Goal: Task Accomplishment & Management: Manage account settings

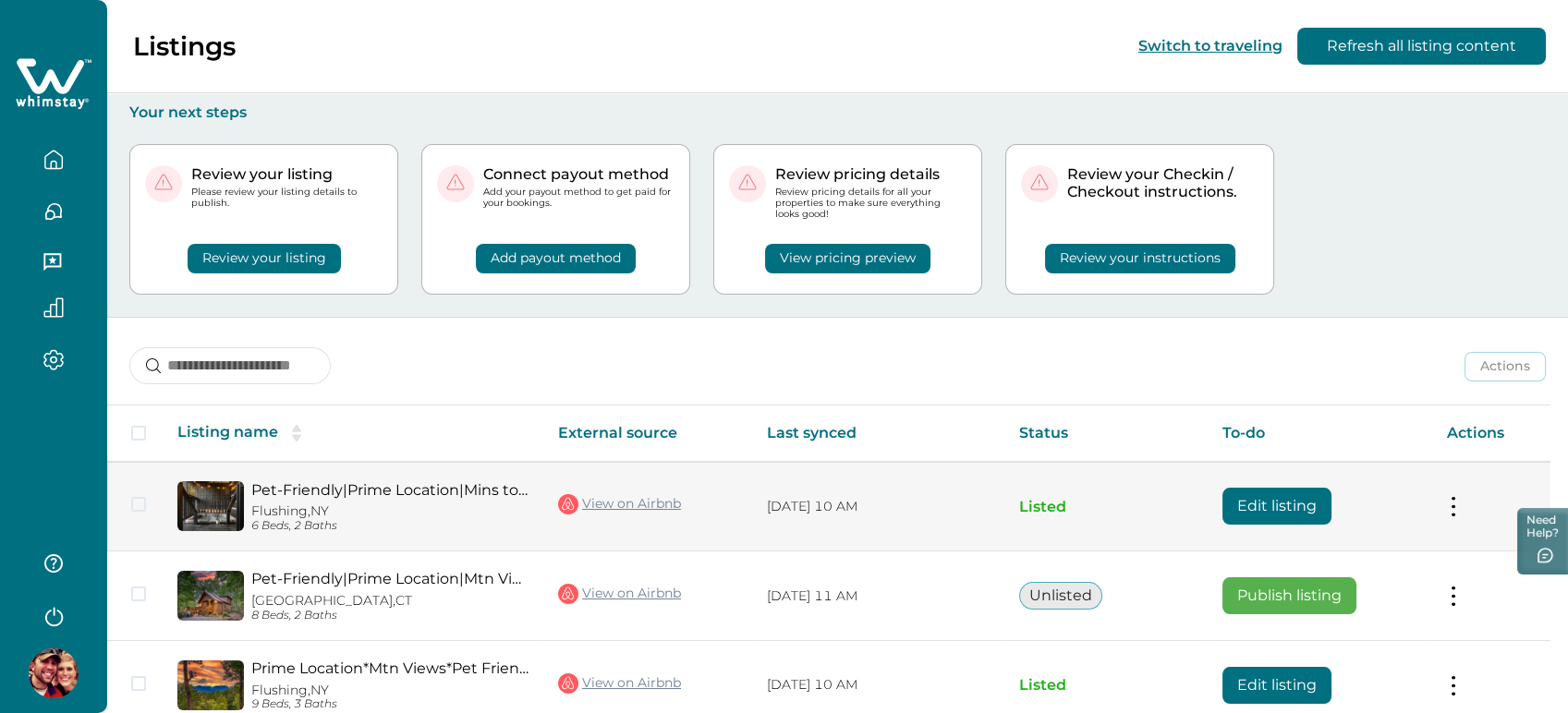
scroll to position [179, 0]
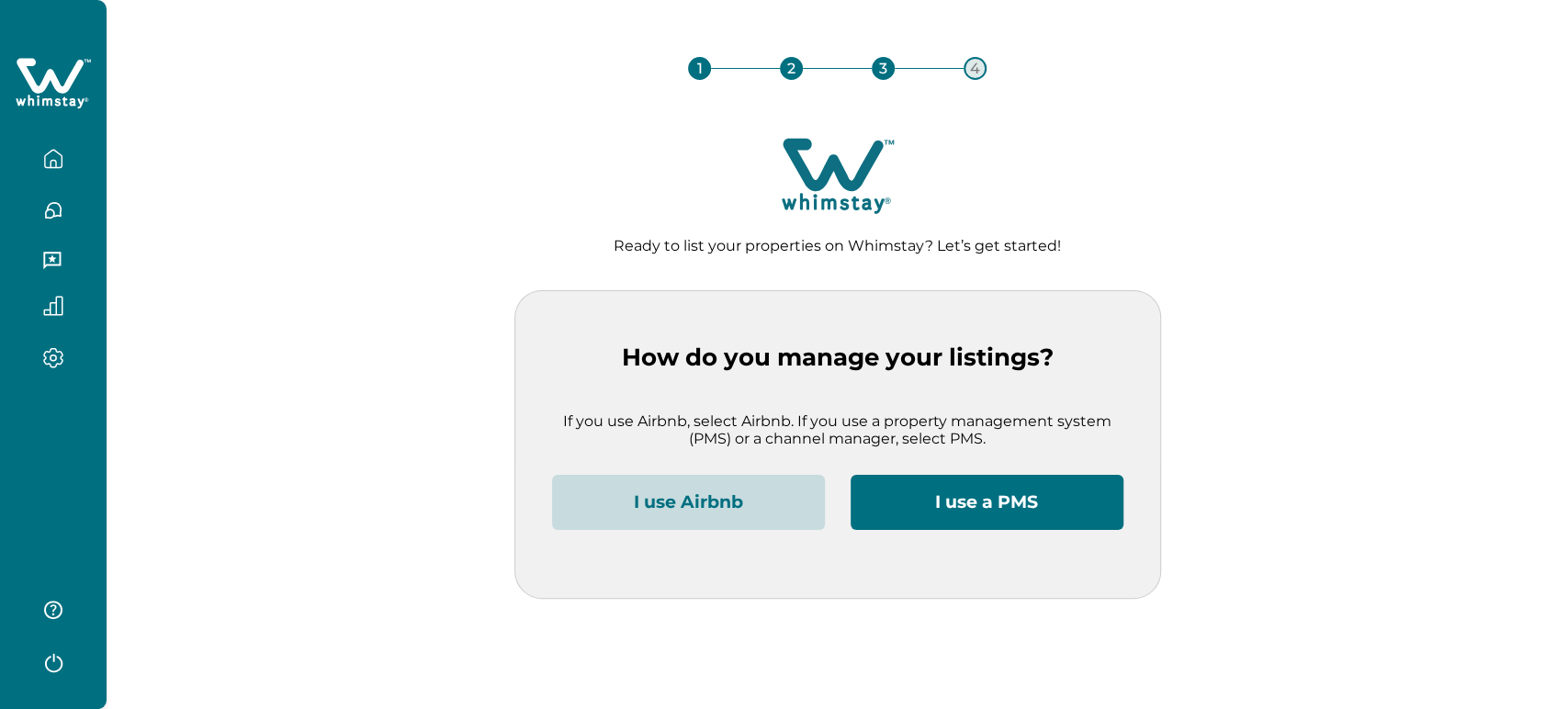
click at [660, 487] on button "I use Airbnb" at bounding box center [688, 502] width 273 height 55
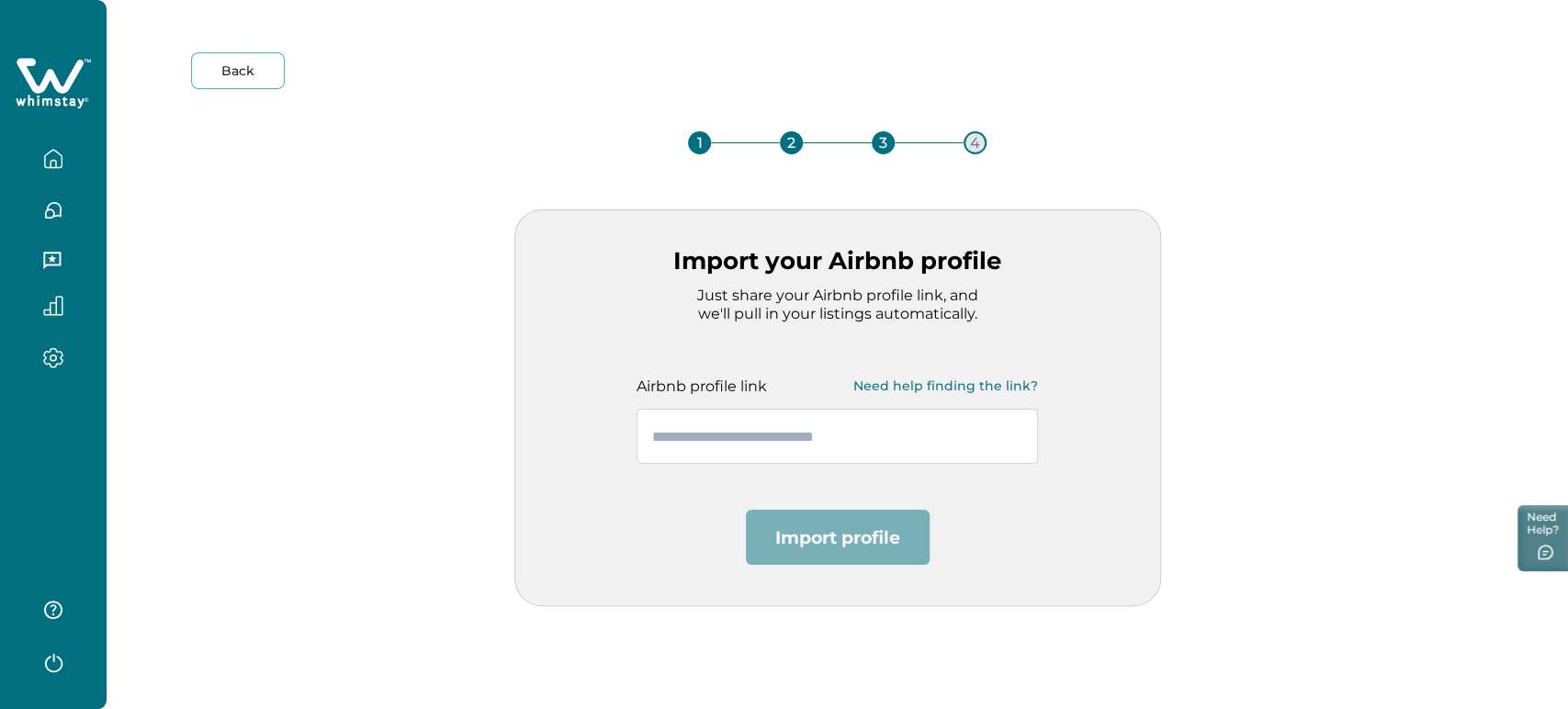
click at [696, 435] on input "text" at bounding box center [837, 435] width 402 height 55
paste input "**********"
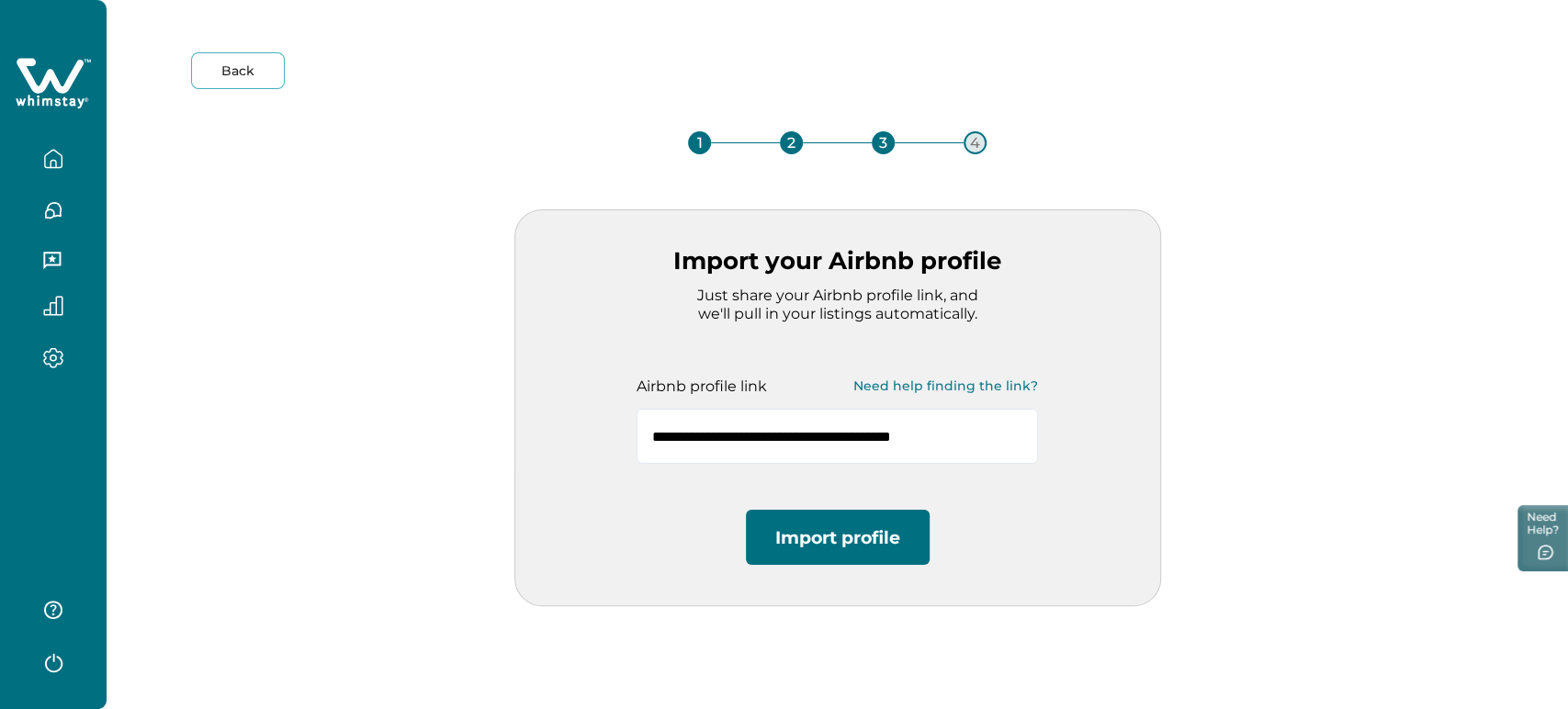
type input "**********"
click at [818, 519] on button "Import profile" at bounding box center [837, 537] width 183 height 55
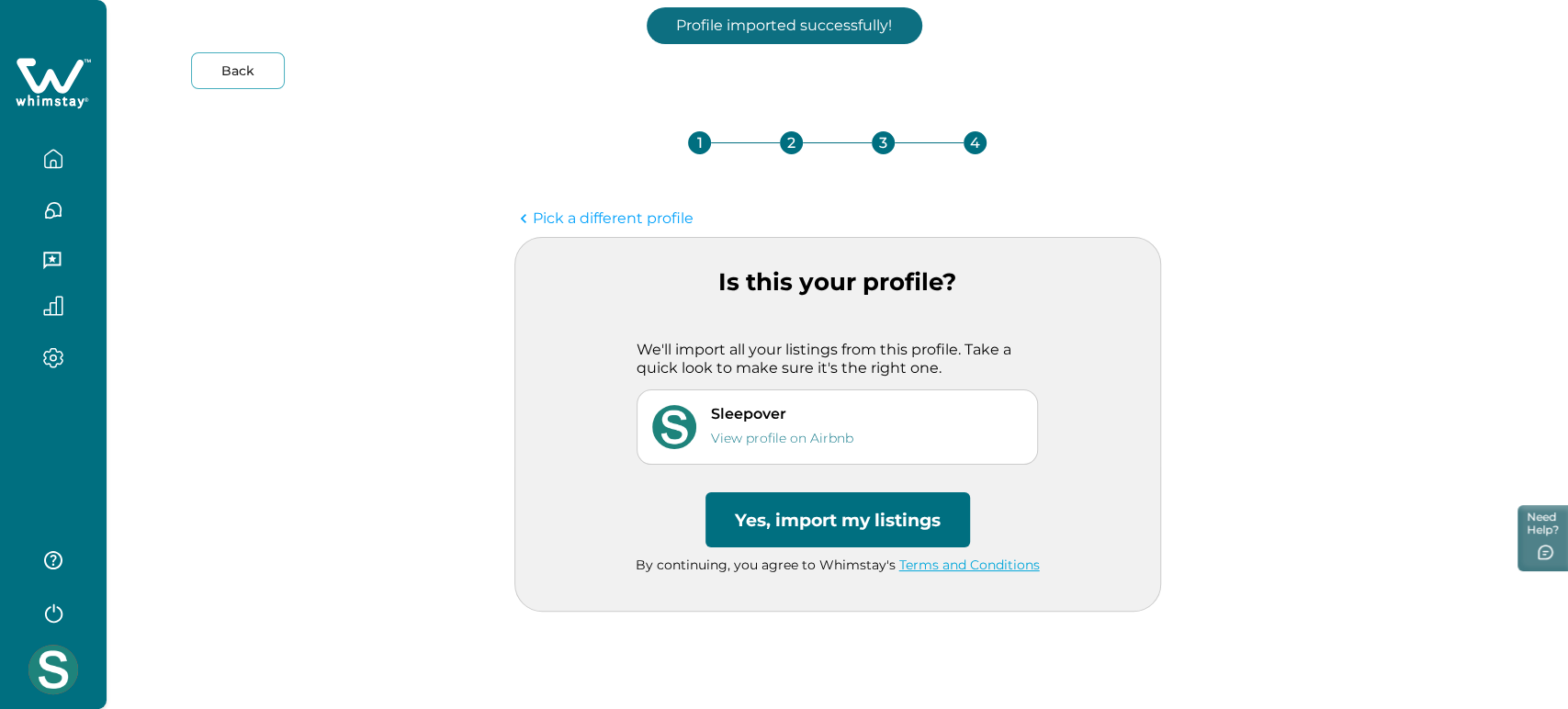
click at [808, 505] on button "Yes, import my listings" at bounding box center [837, 520] width 265 height 55
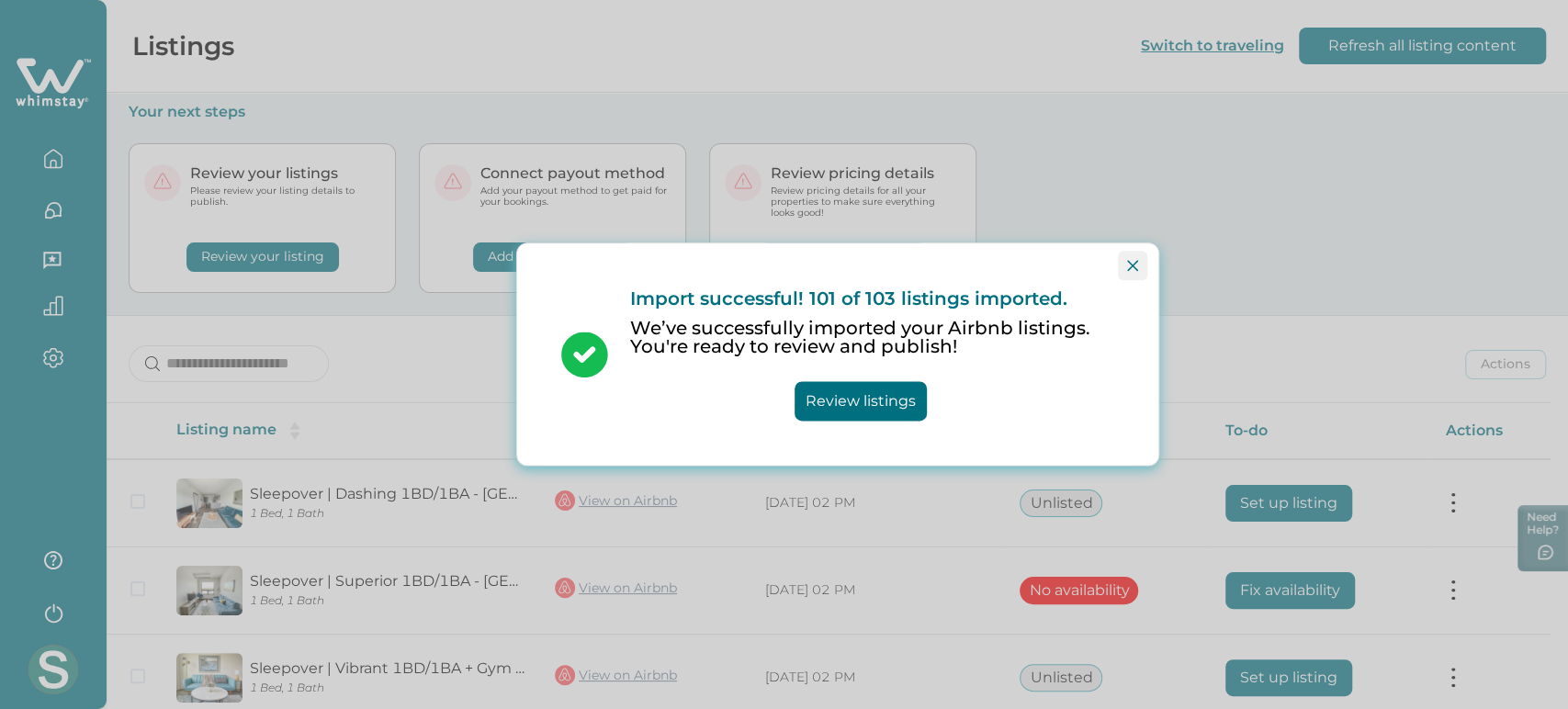
click at [1139, 255] on button "Close" at bounding box center [1132, 266] width 29 height 29
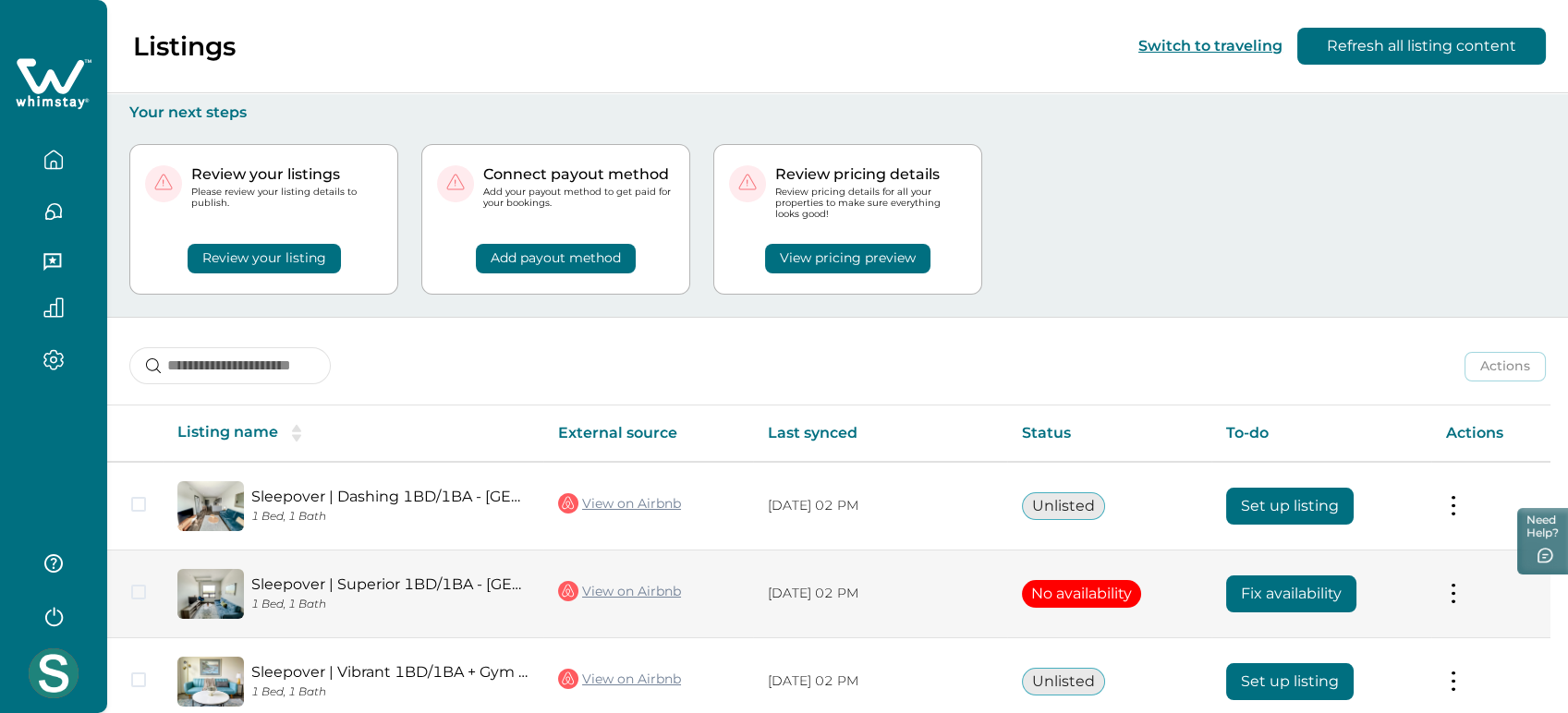
scroll to position [262, 0]
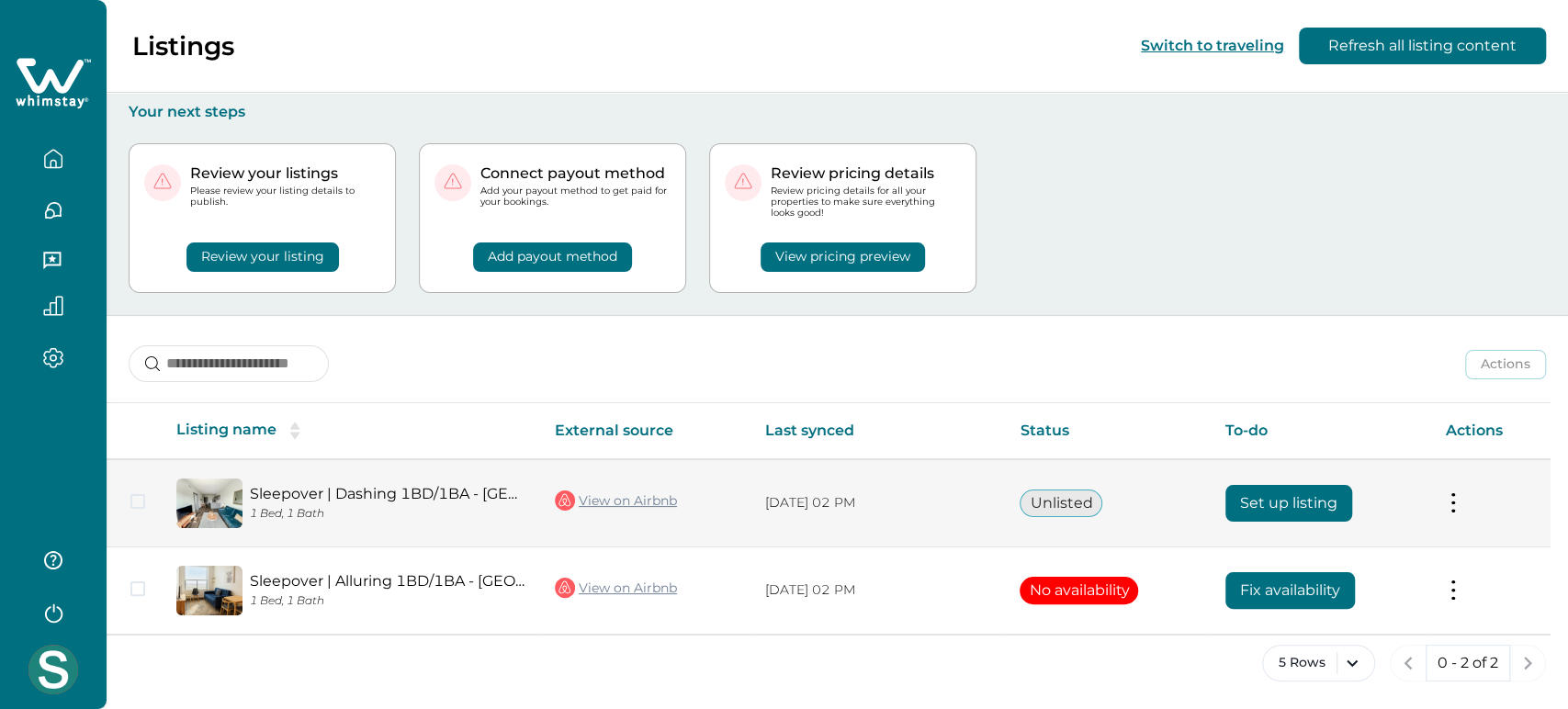
click at [1274, 505] on button "Set up listing" at bounding box center [1289, 503] width 127 height 37
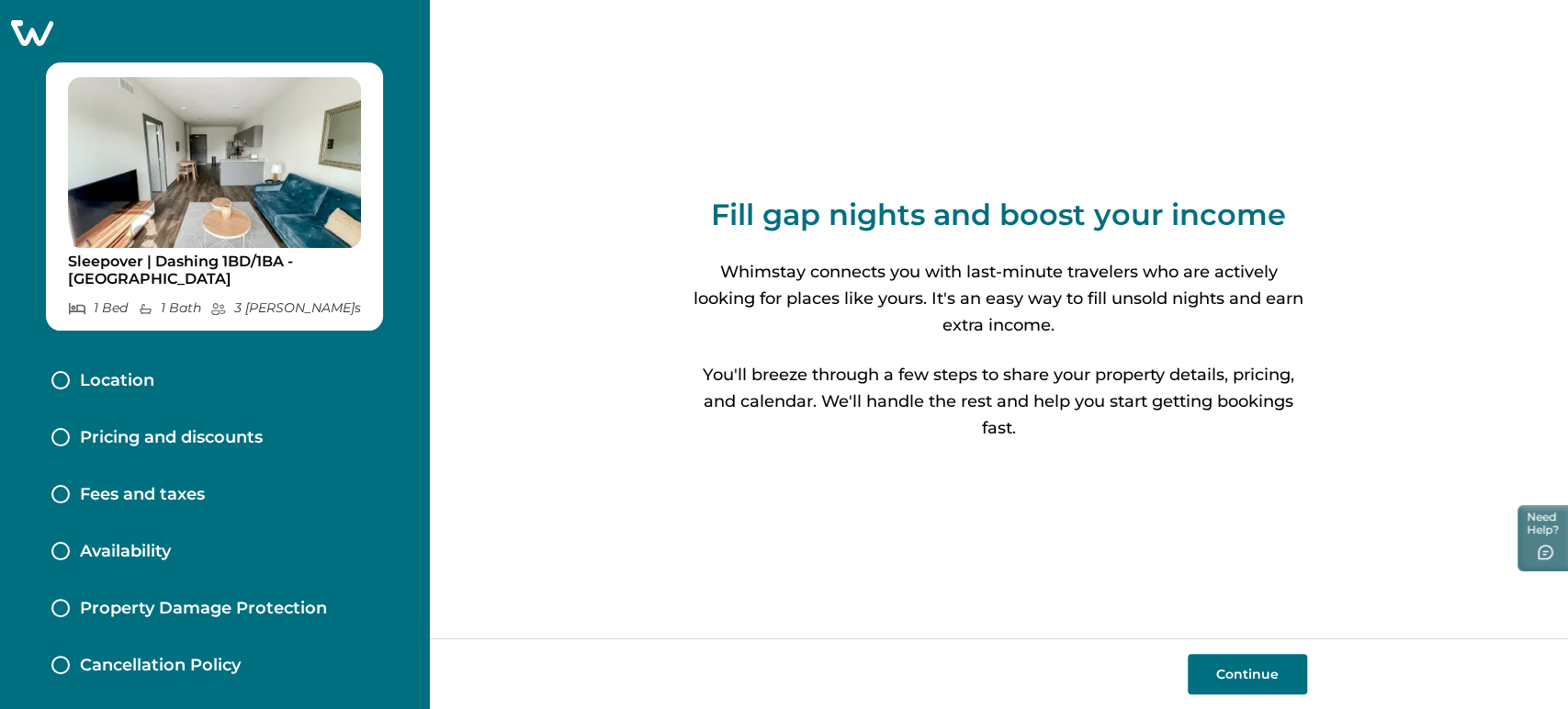
click at [1241, 682] on button "Continue" at bounding box center [1247, 674] width 119 height 41
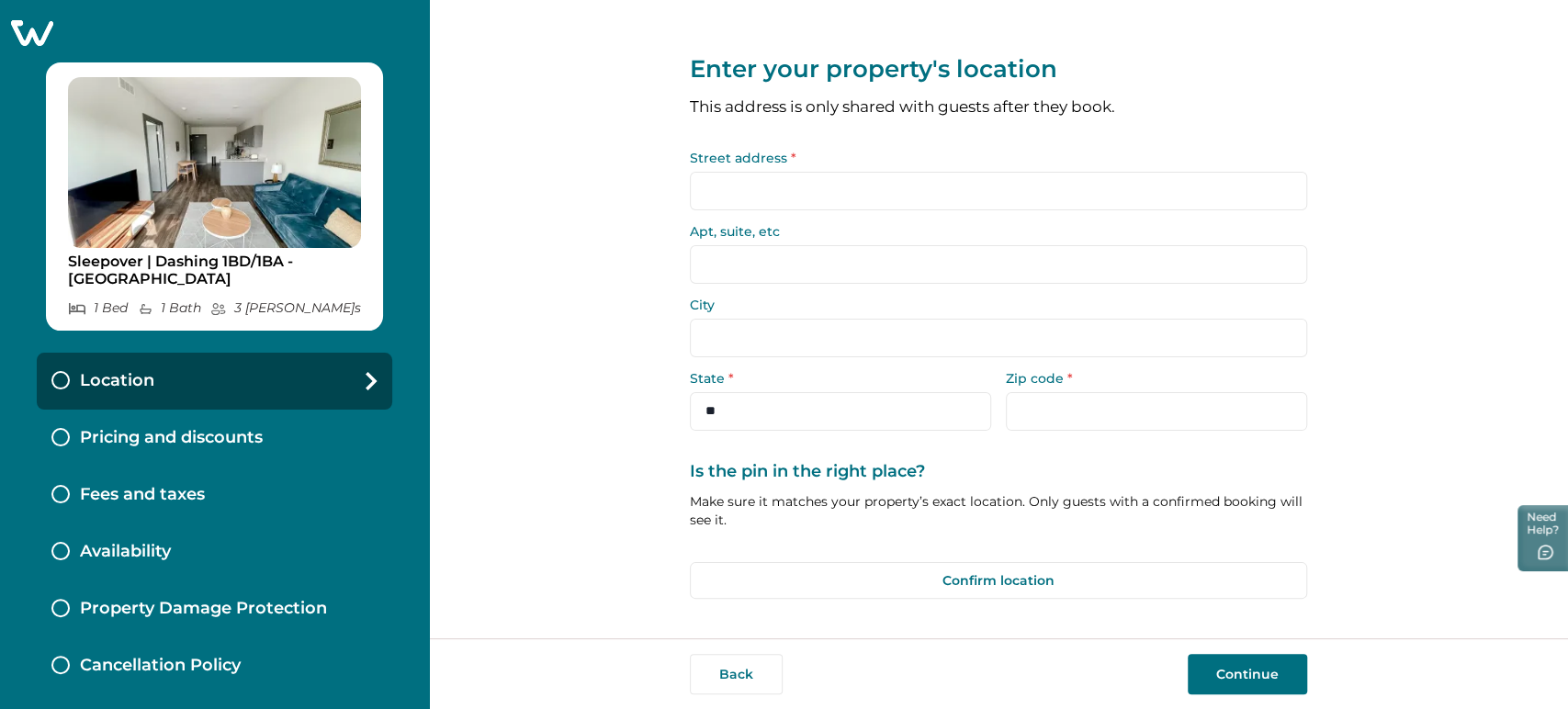
click at [716, 175] on input "Street address *" at bounding box center [998, 191] width 617 height 39
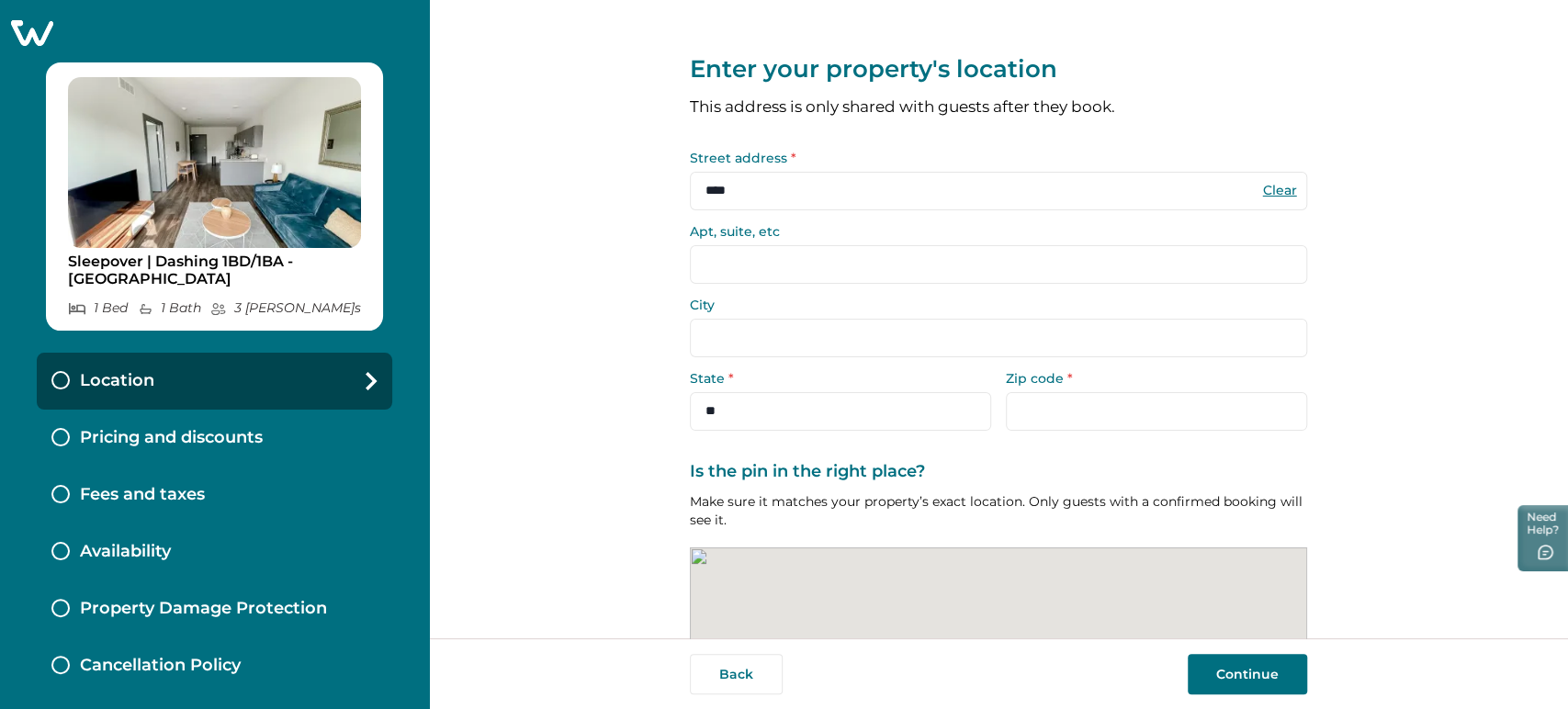
scroll to position [163, 0]
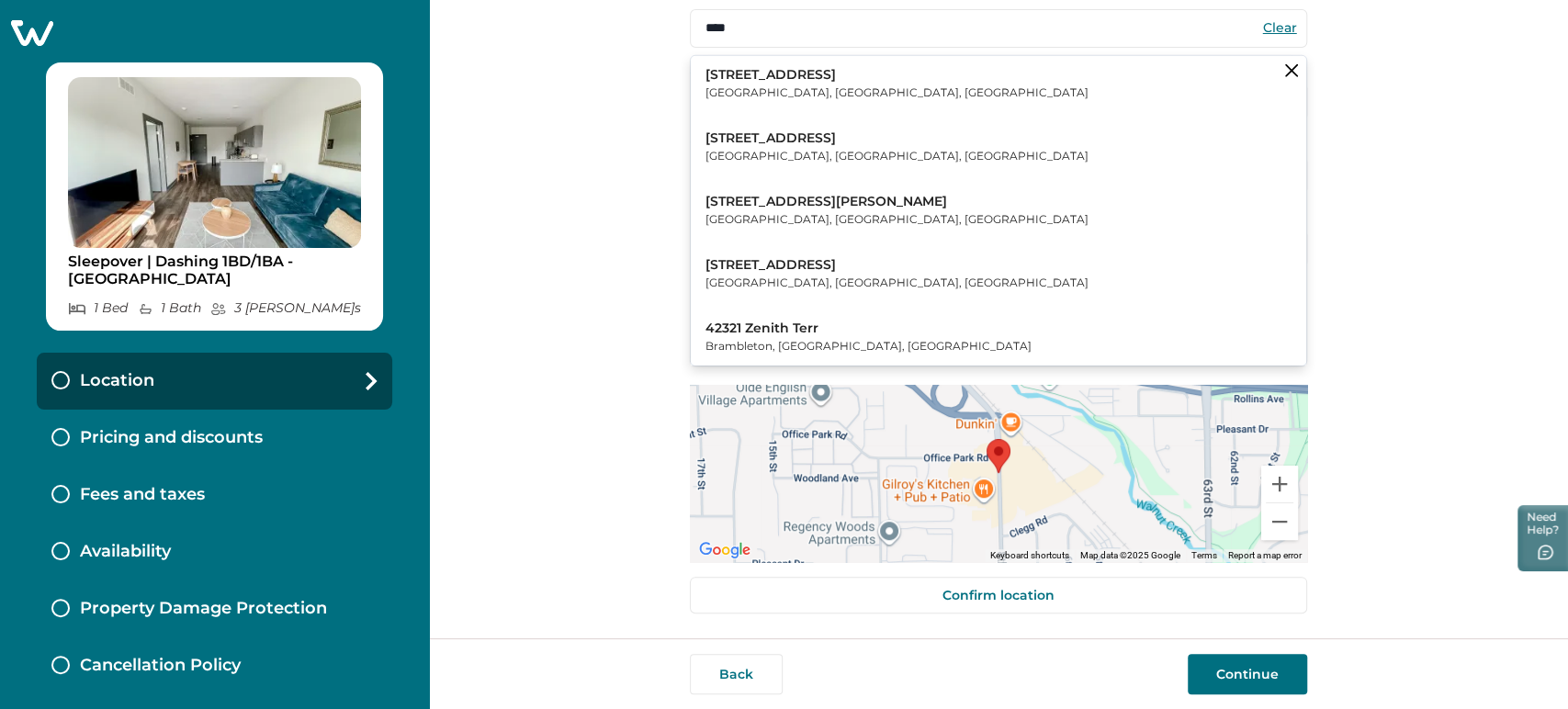
click at [810, 91] on p "Leesburg, VA, USA" at bounding box center [897, 92] width 383 height 18
type input "**********"
type input "********"
select select "**"
type input "*****"
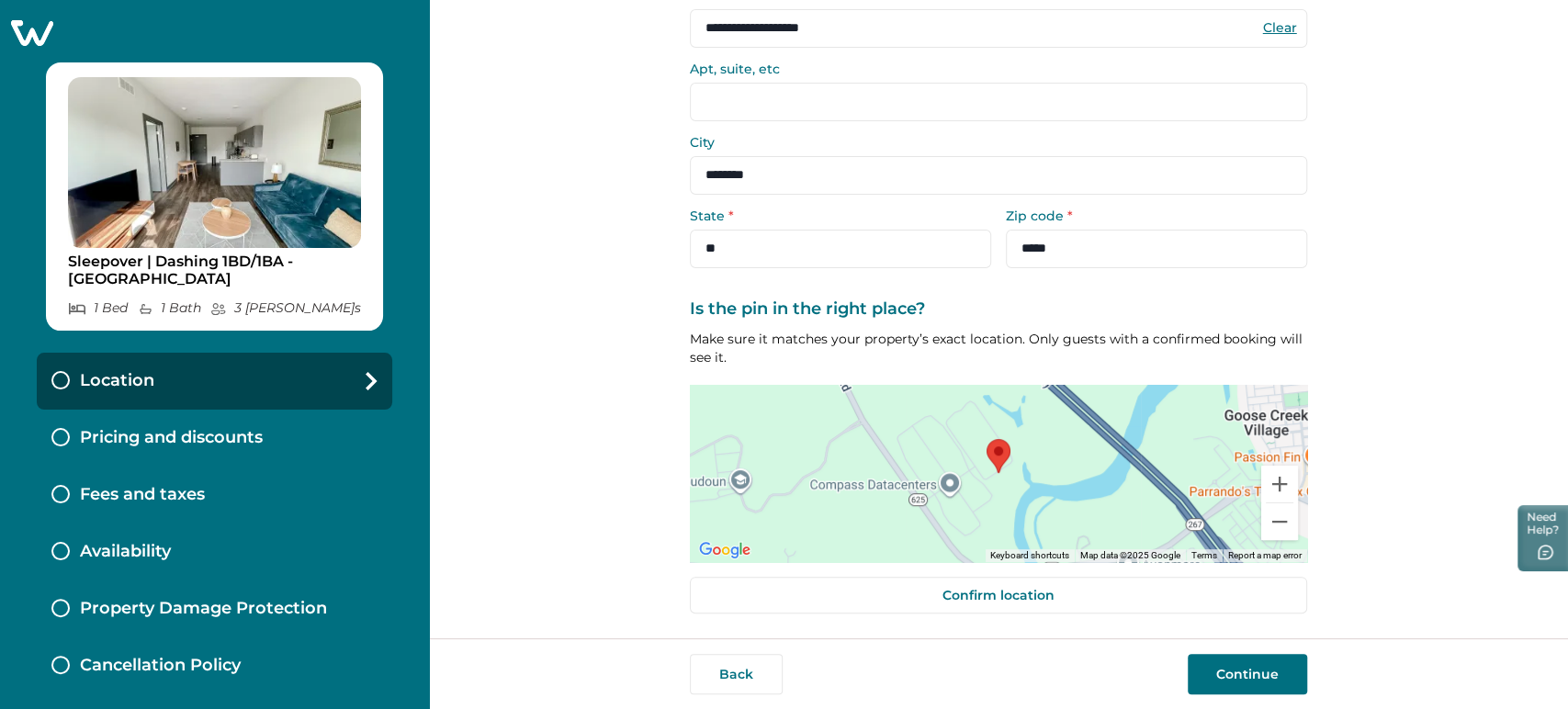
click at [1226, 659] on button "Continue" at bounding box center [1247, 674] width 119 height 41
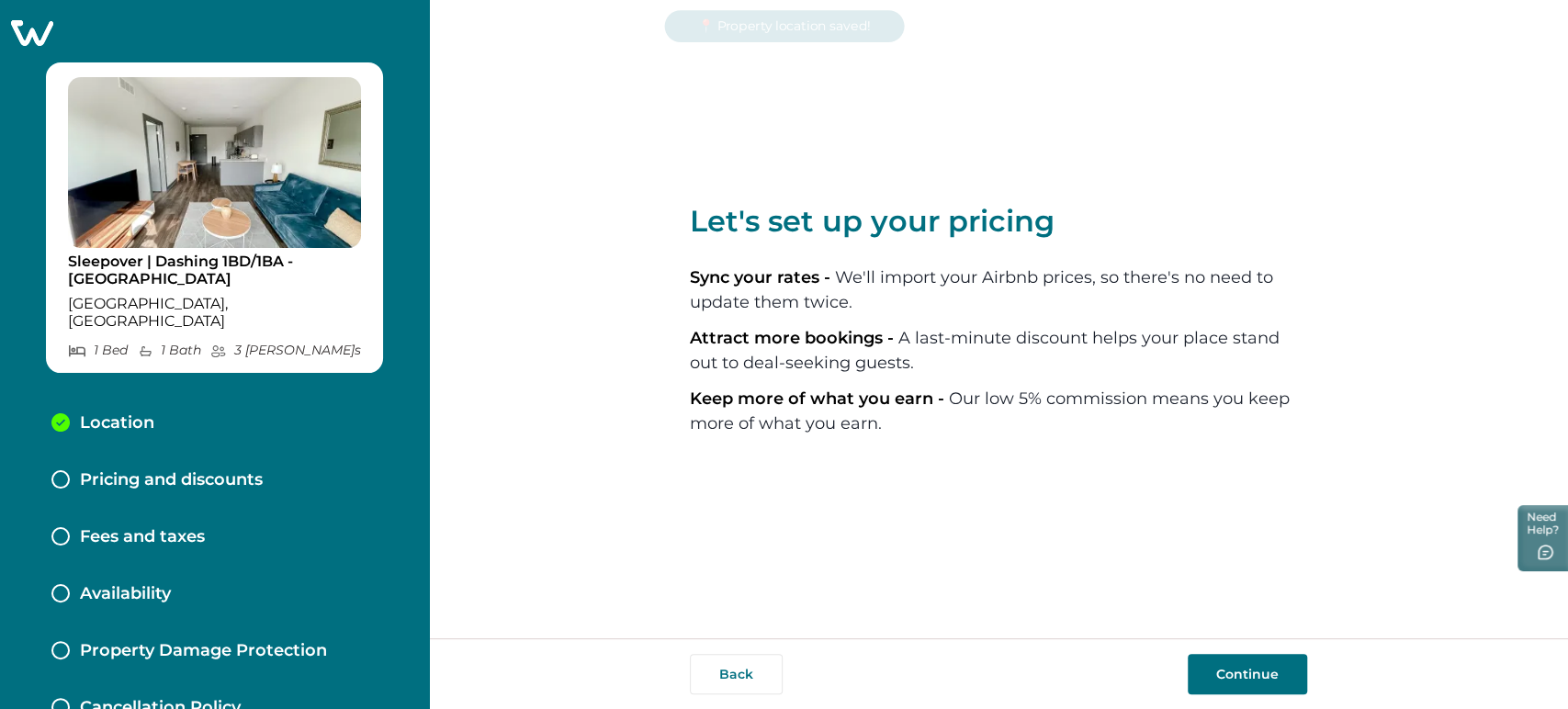
click at [1253, 688] on button "Continue" at bounding box center [1247, 674] width 119 height 41
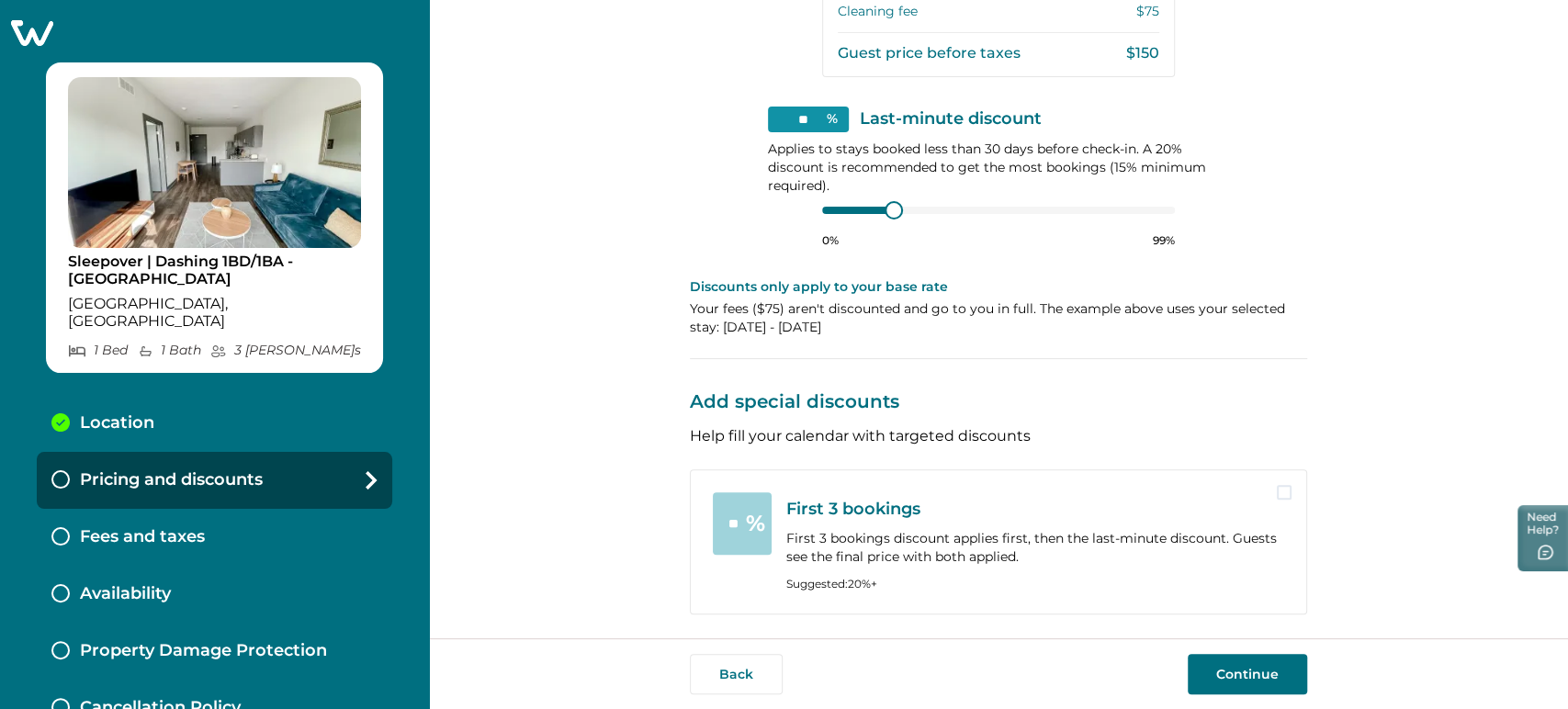
scroll to position [620, 0]
click at [1236, 674] on button "Continue" at bounding box center [1247, 674] width 119 height 41
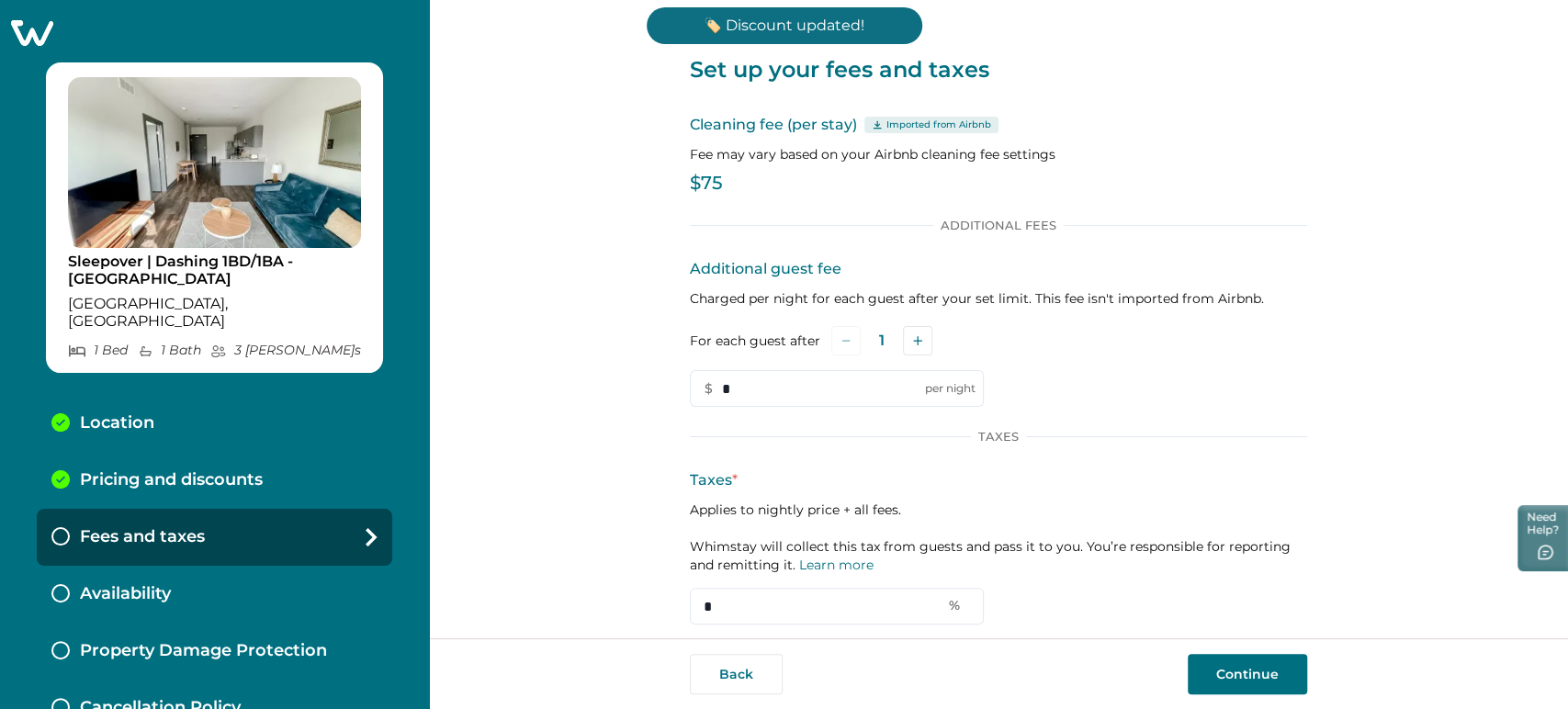
scroll to position [48, 0]
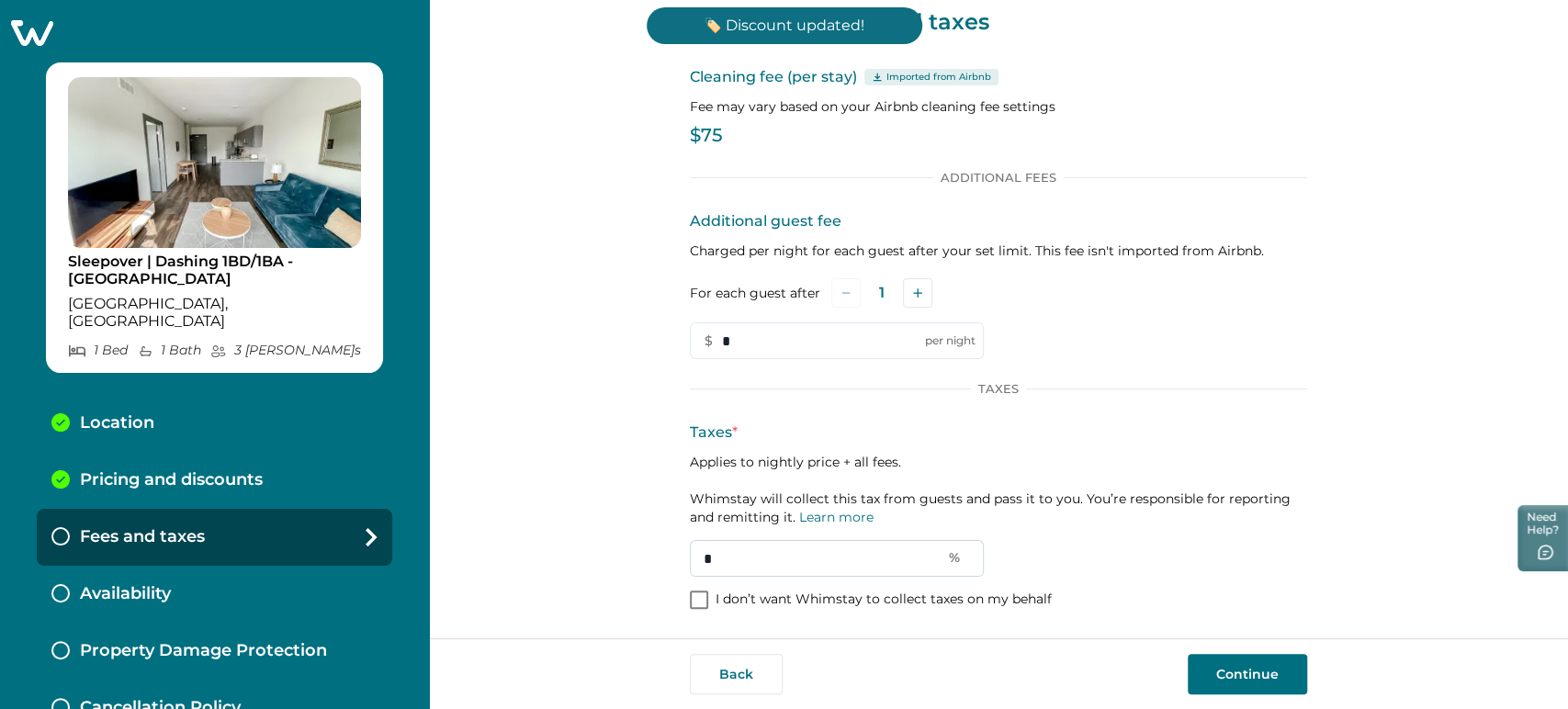
click at [804, 556] on input "*" at bounding box center [836, 559] width 294 height 37
type input "*"
click at [1188, 660] on button "Continue" at bounding box center [1247, 674] width 119 height 41
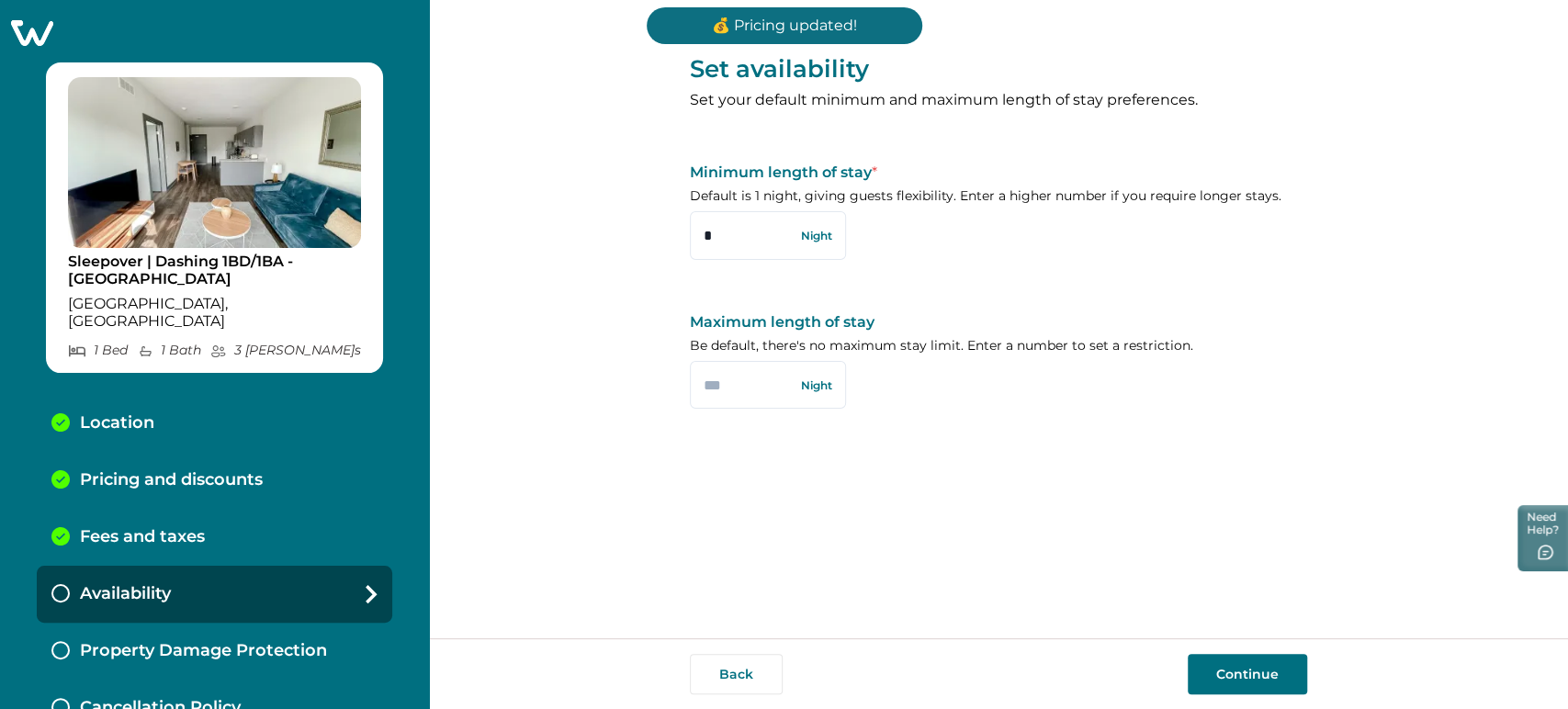
click at [1247, 663] on button "Continue" at bounding box center [1247, 674] width 119 height 41
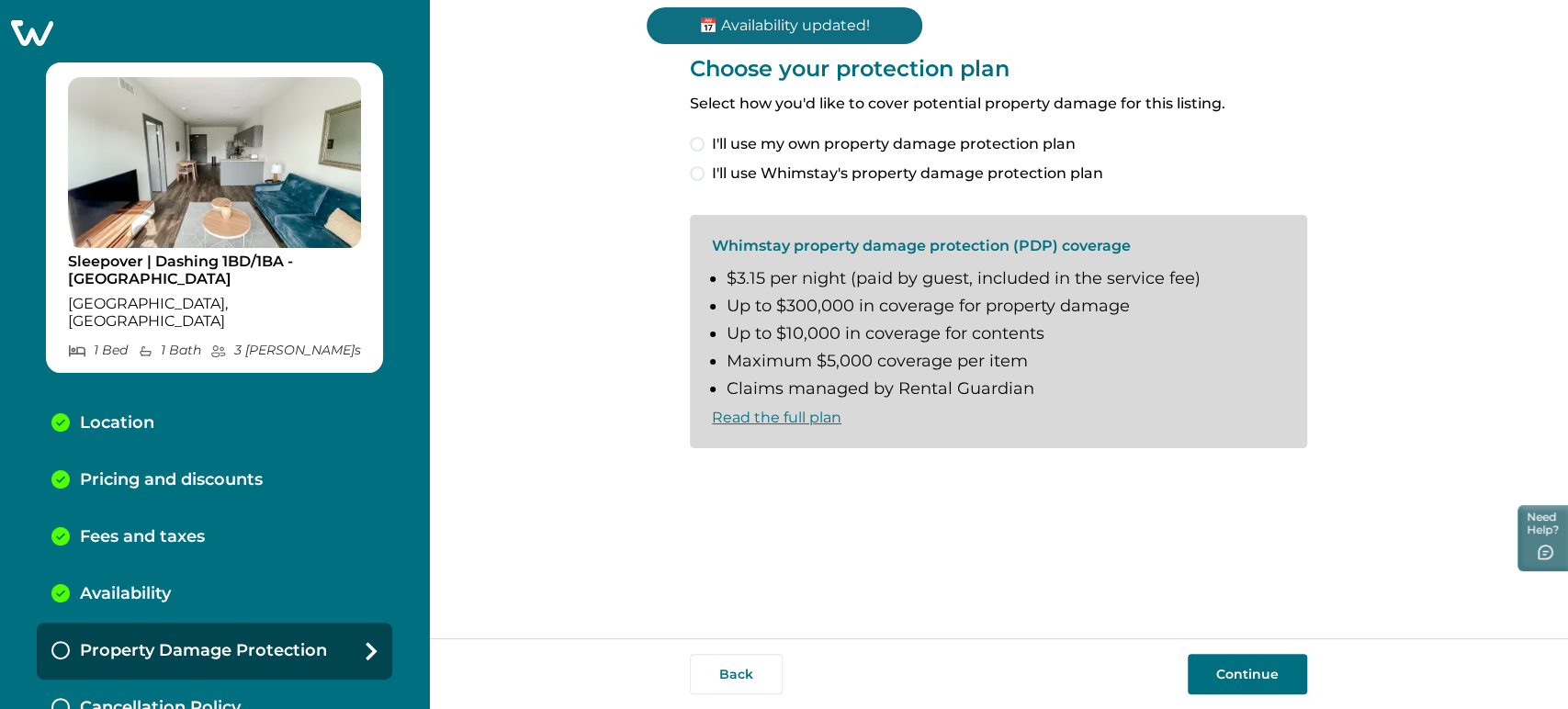
click at [801, 146] on span "I'll use my own property damage protection plan" at bounding box center [894, 144] width 364 height 22
click at [1235, 676] on button "Continue" at bounding box center [1247, 674] width 119 height 41
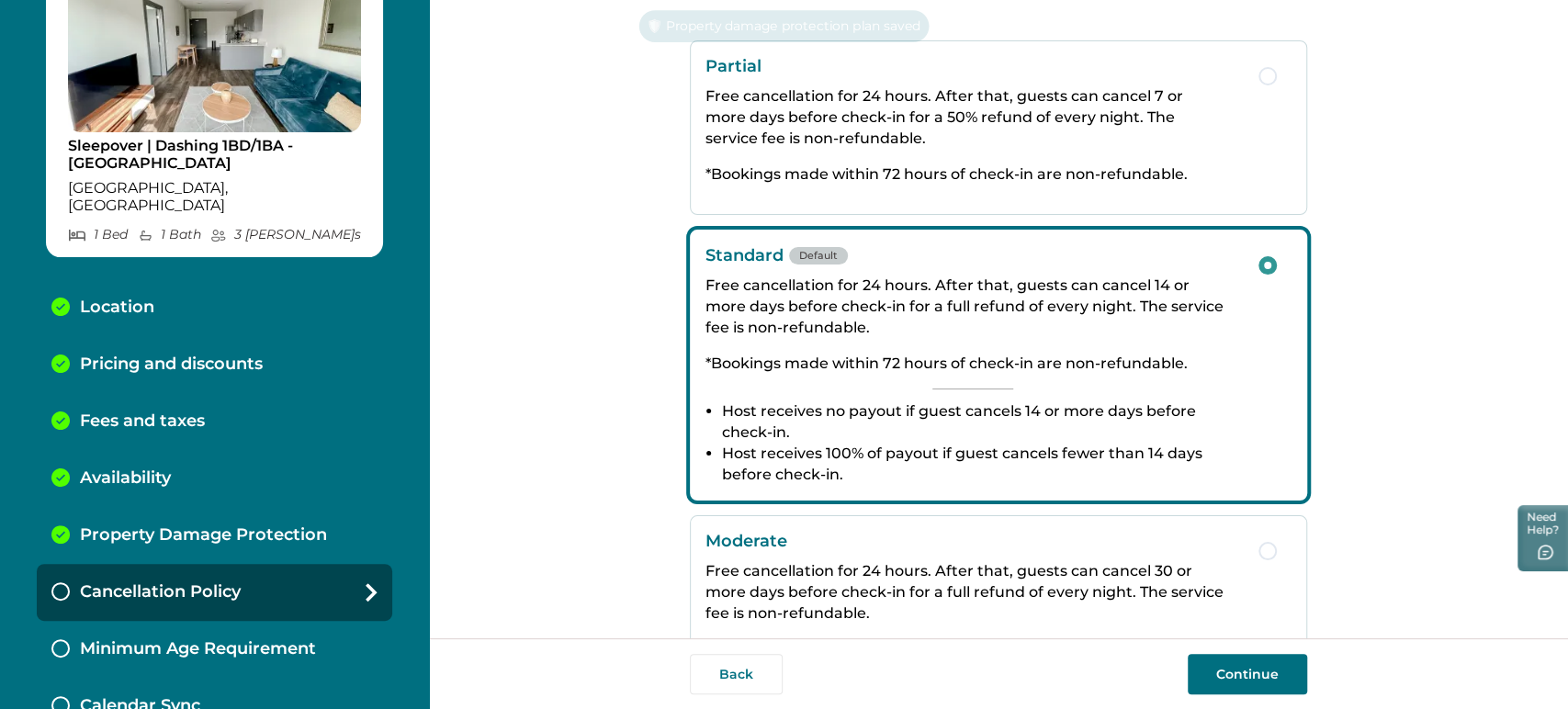
scroll to position [84, 0]
click at [1255, 694] on button "Continue" at bounding box center [1247, 674] width 119 height 41
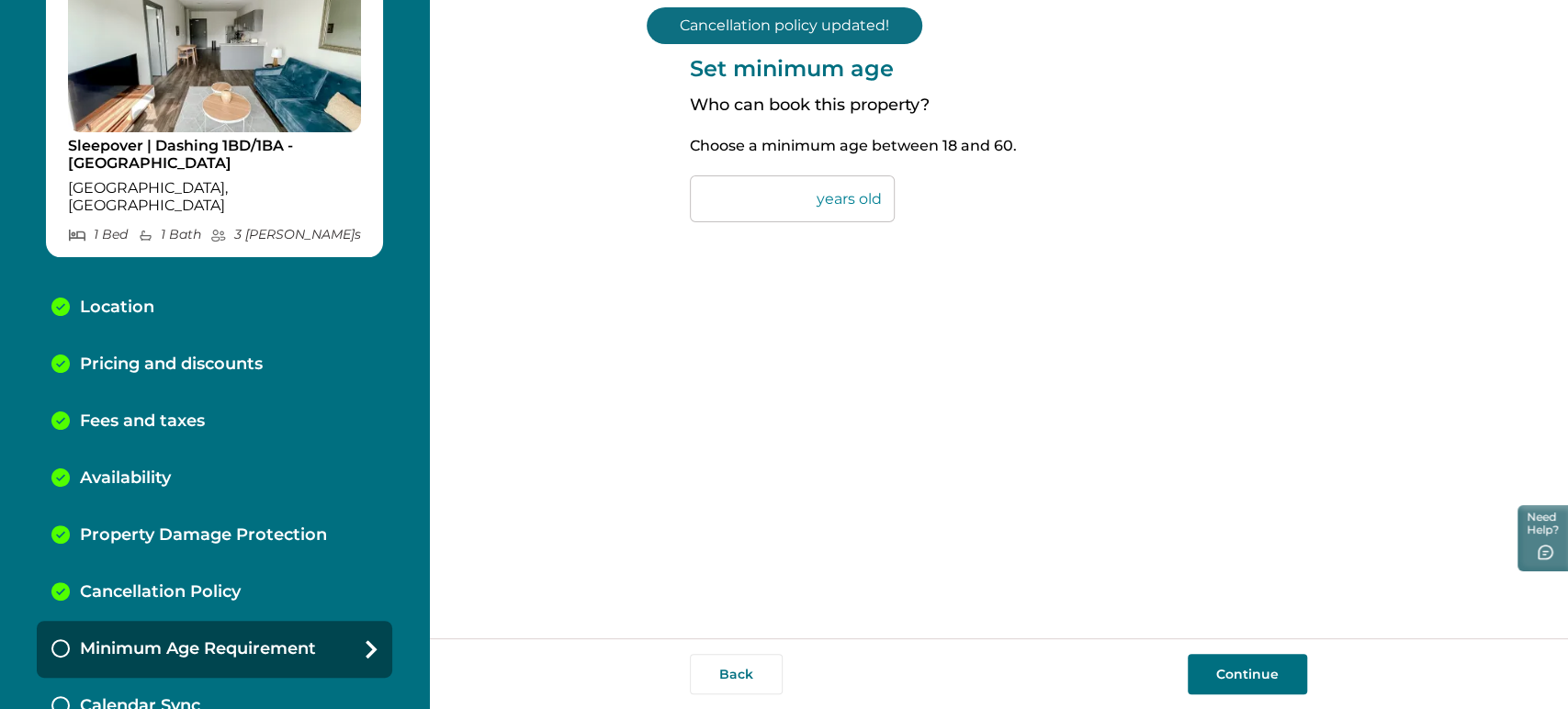
click at [1261, 678] on button "Continue" at bounding box center [1247, 674] width 119 height 41
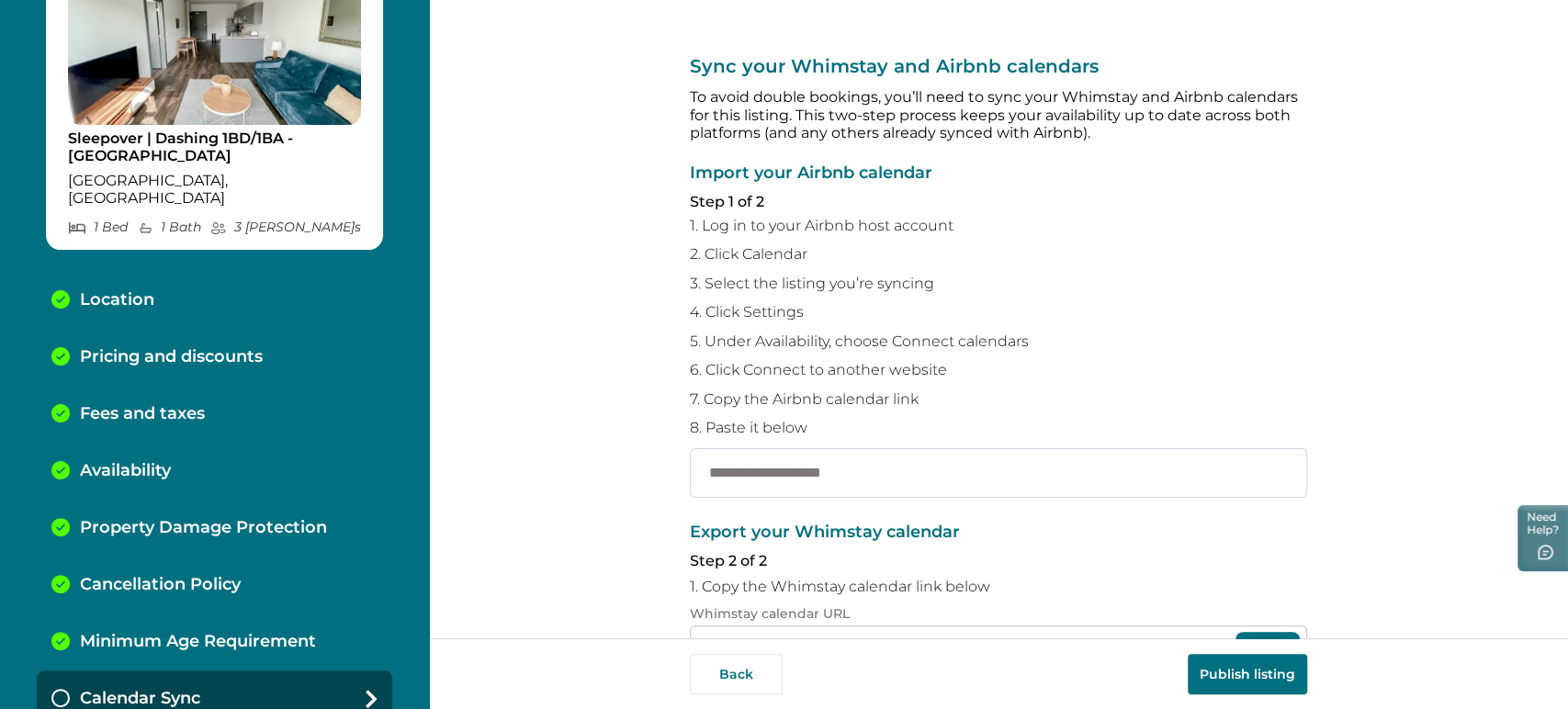
click at [866, 463] on input "text" at bounding box center [998, 472] width 617 height 49
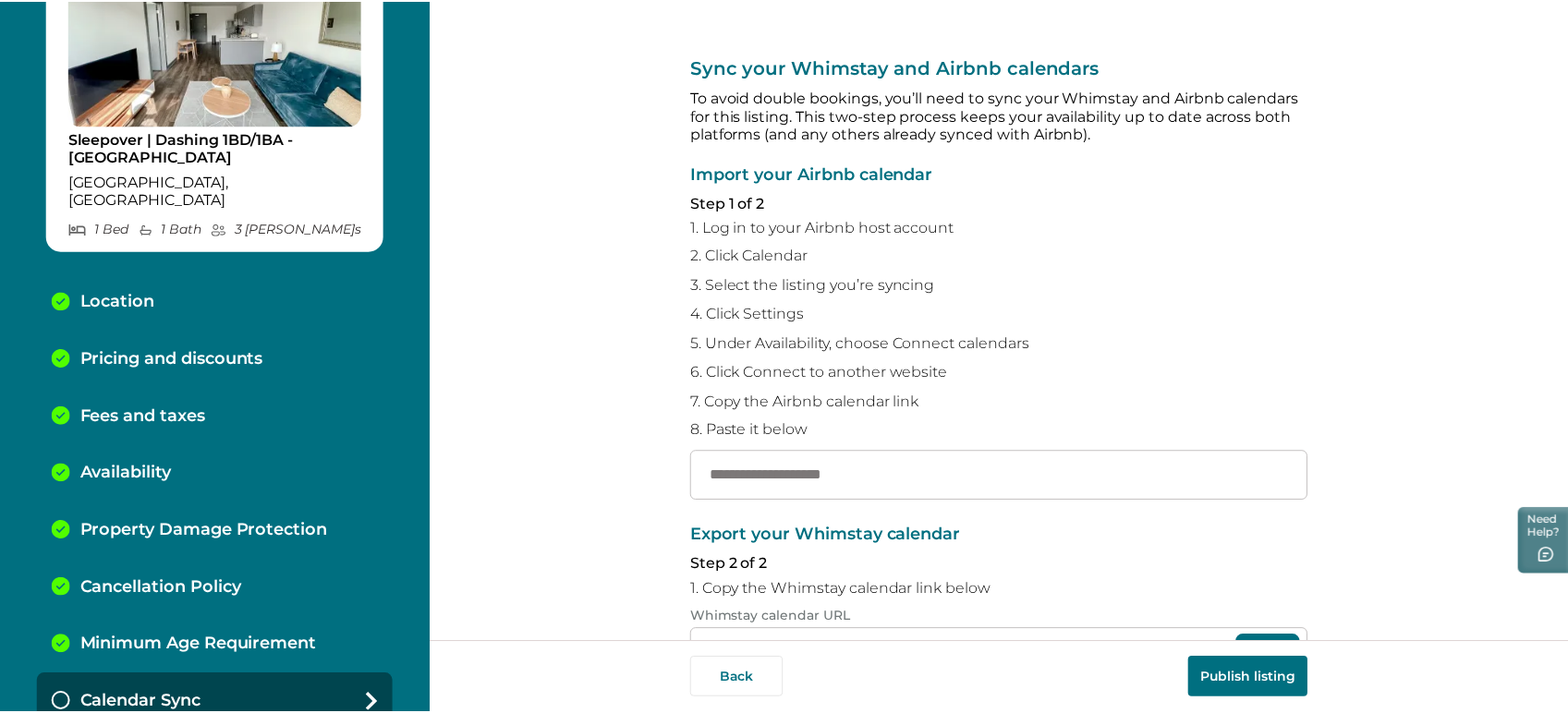
scroll to position [0, 0]
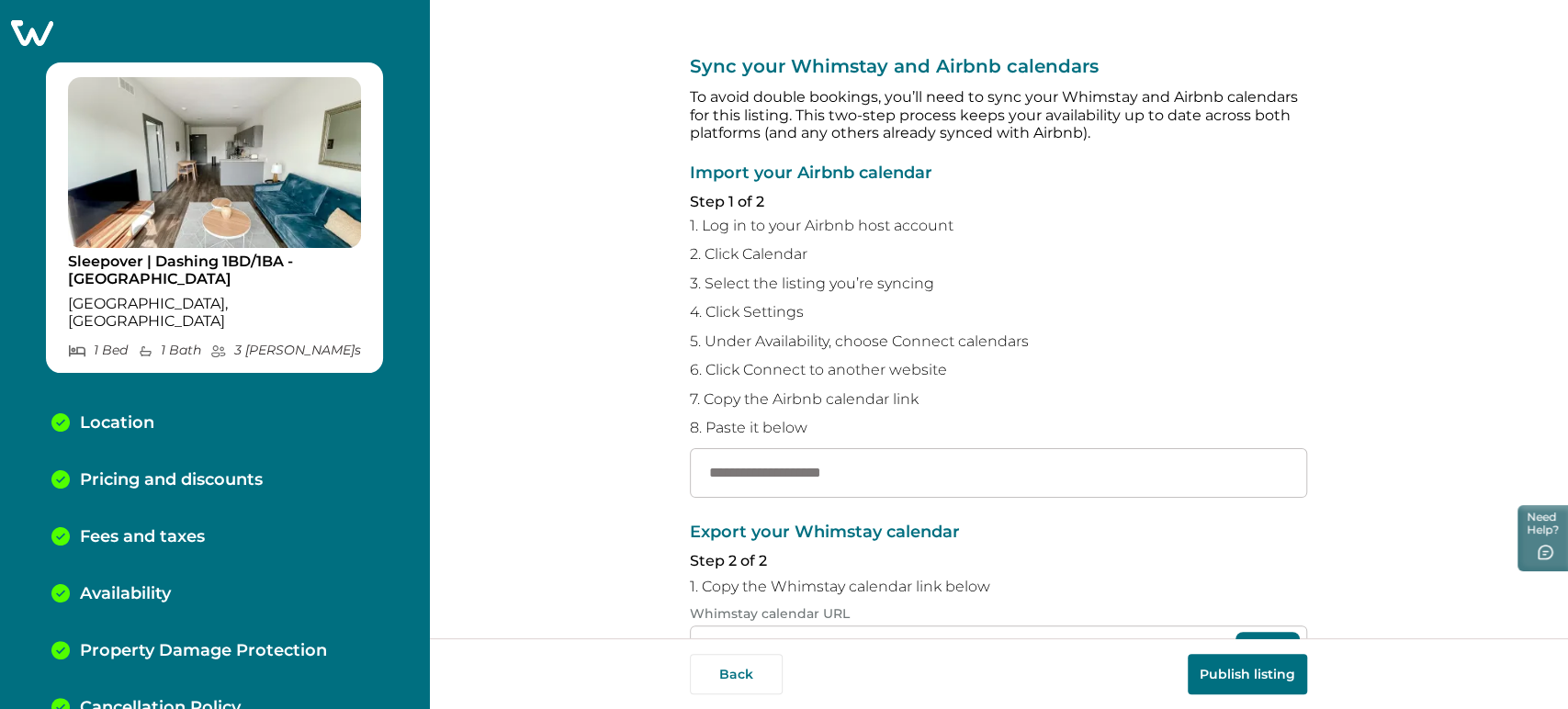
click at [41, 25] on icon at bounding box center [32, 33] width 43 height 26
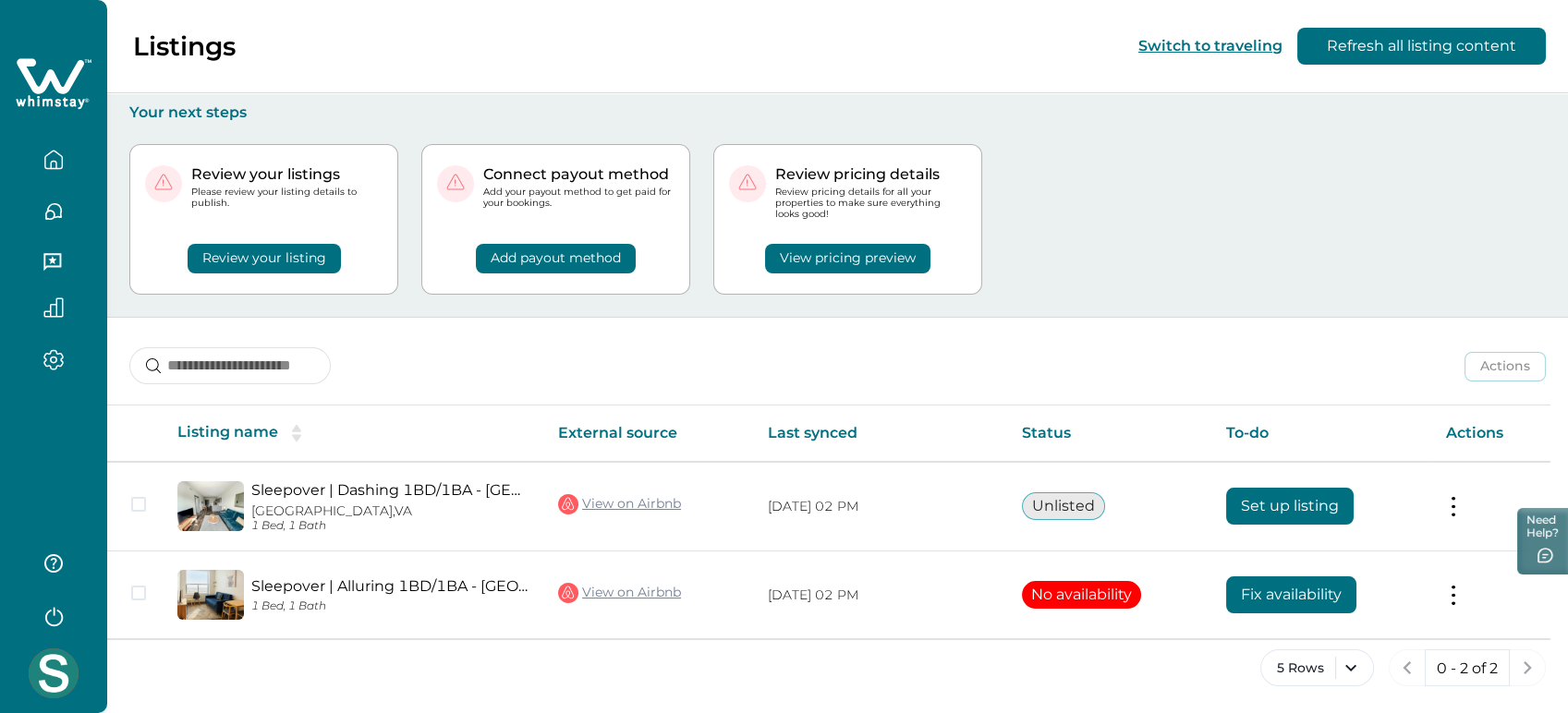
scroll to position [1, 0]
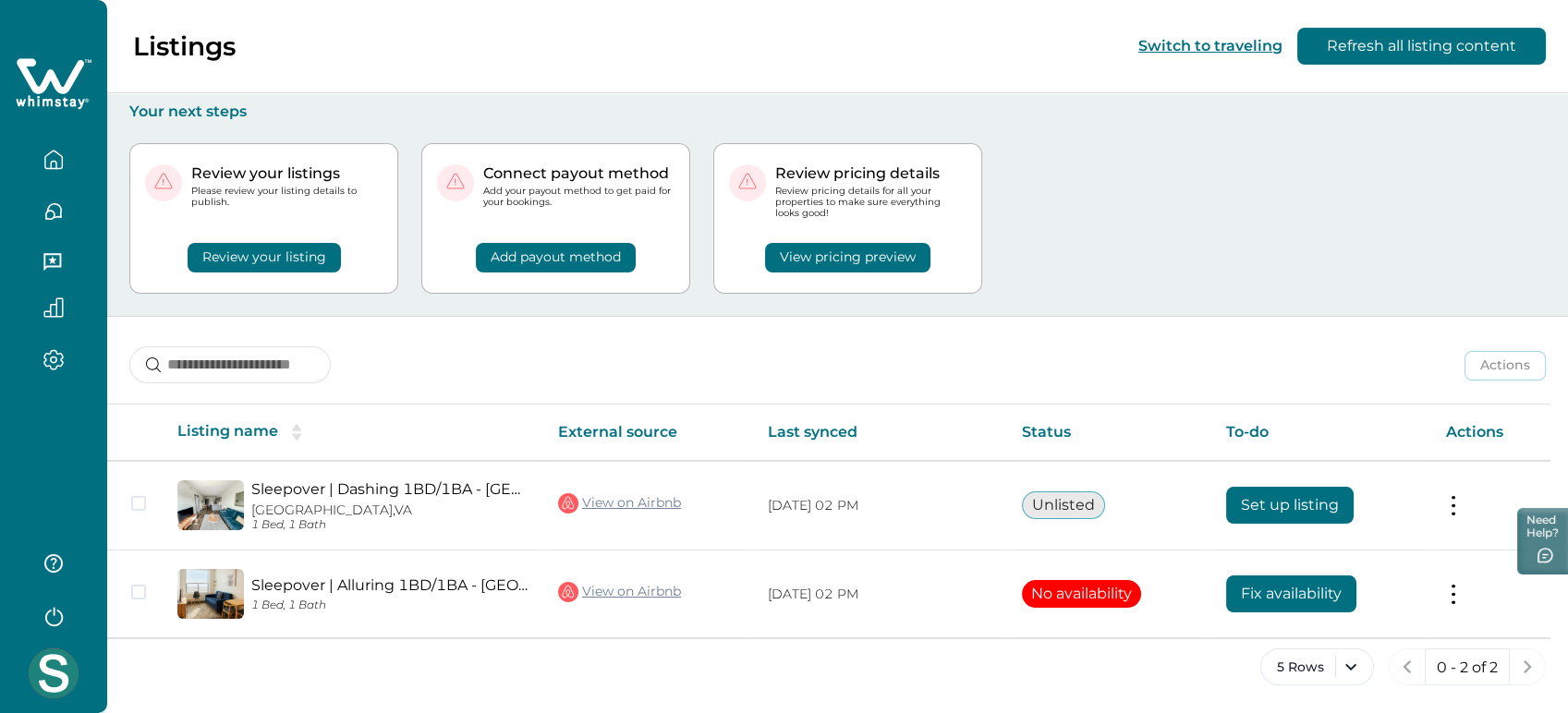
click at [60, 693] on img at bounding box center [53, 673] width 50 height 50
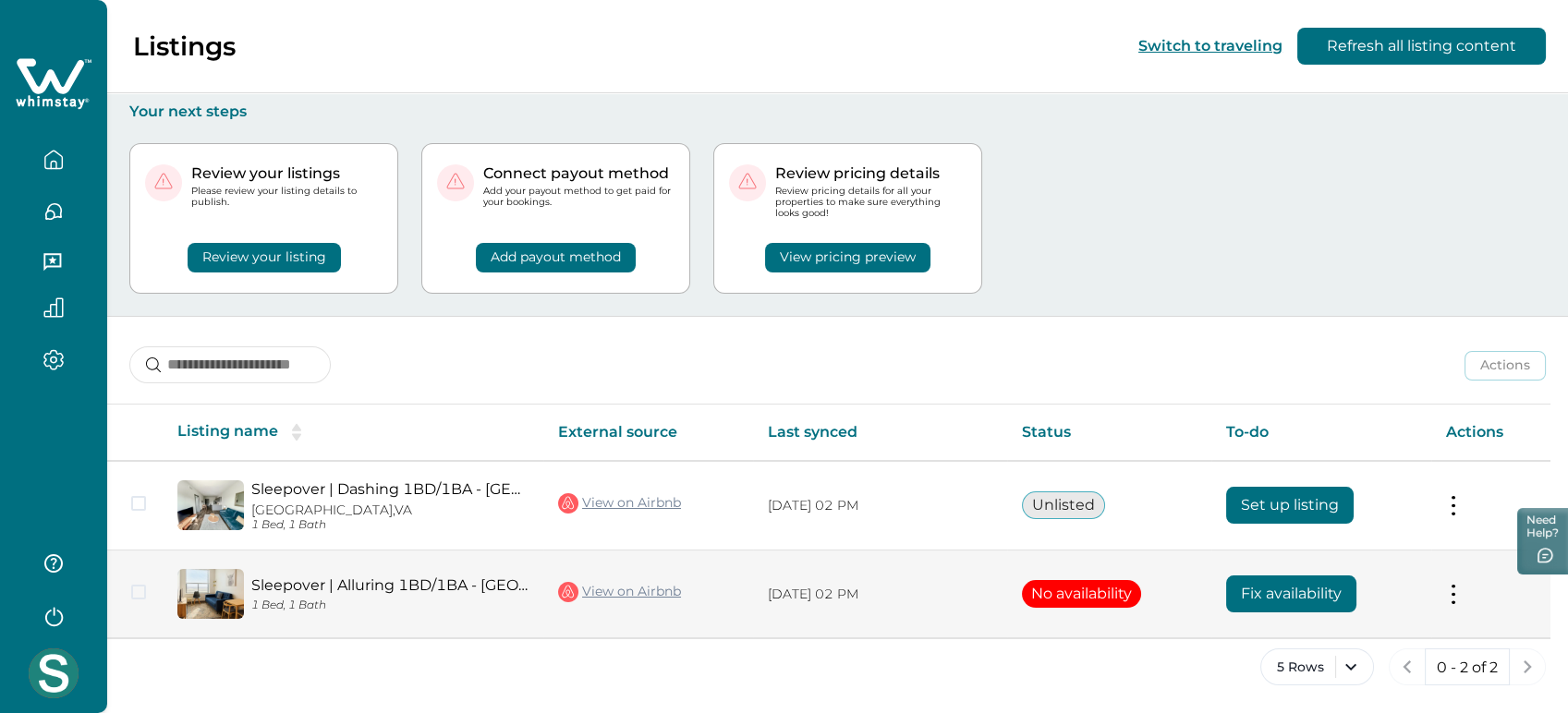
click at [476, 632] on td "Sleepover | Alluring 1BD/1BA - Des Moines 1 Bed, 1 Bath" at bounding box center [353, 594] width 381 height 88
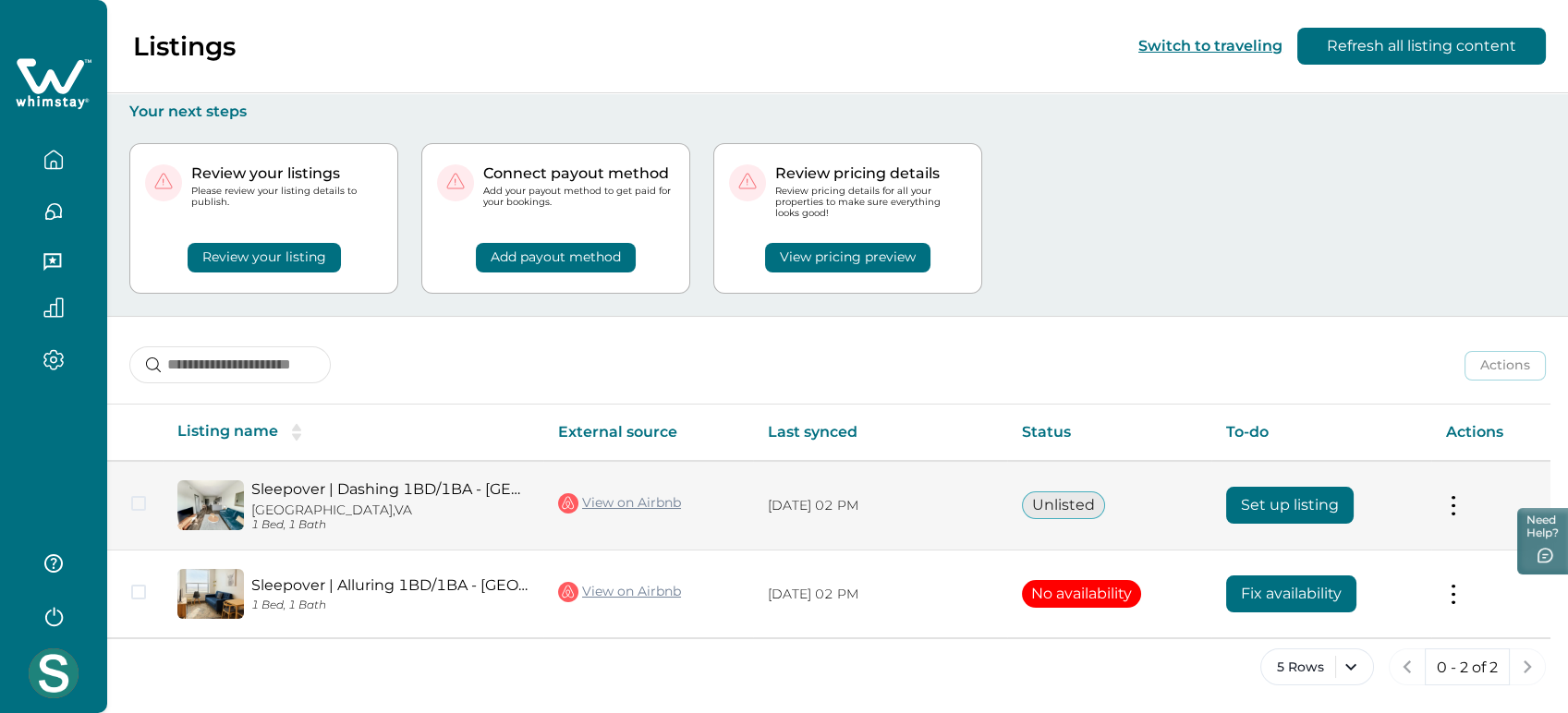
click at [1334, 480] on td "Set up listing" at bounding box center [1320, 506] width 220 height 90
click at [1292, 508] on button "Set up listing" at bounding box center [1290, 505] width 128 height 37
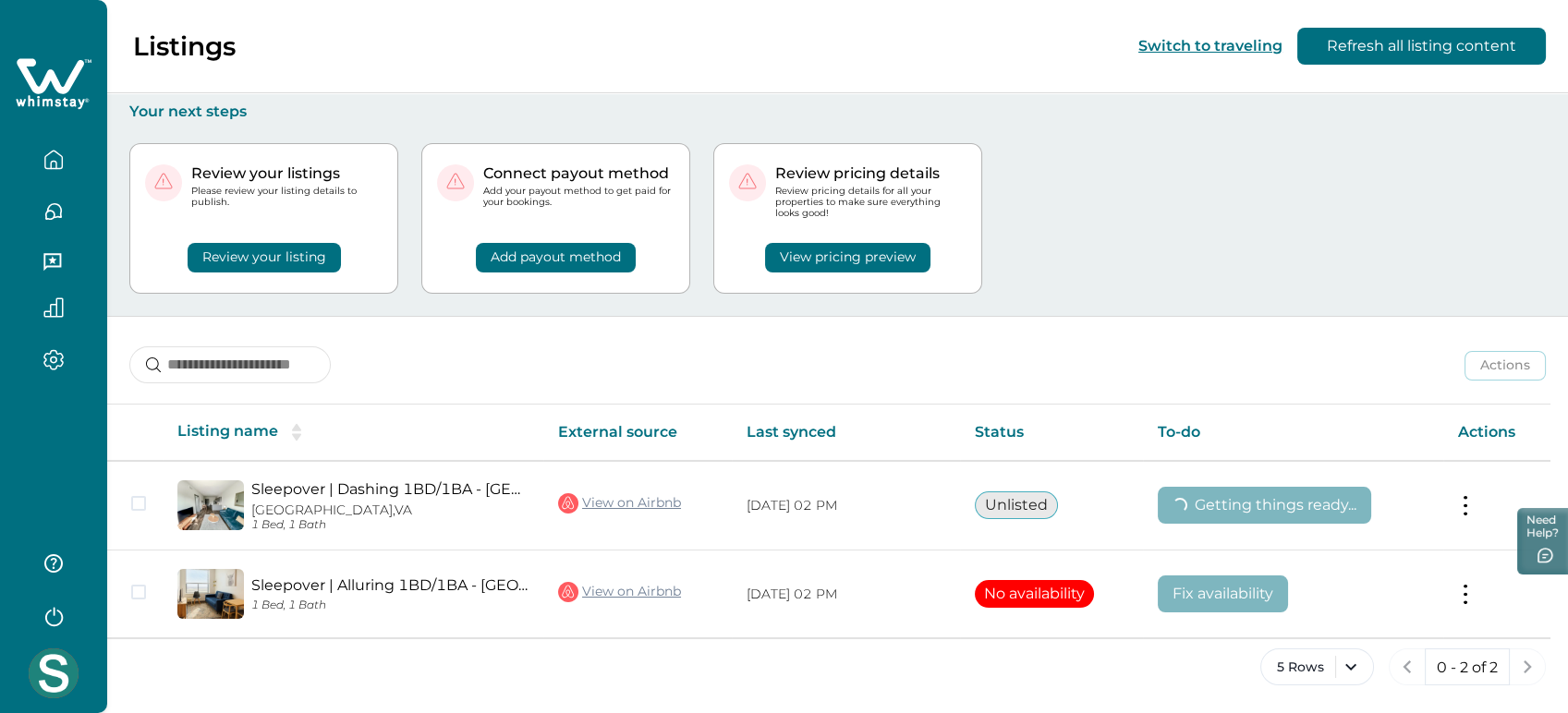
click at [1050, 235] on div "Review your listings Please review your listing details to publish. Review your…" at bounding box center [838, 218] width 1417 height 195
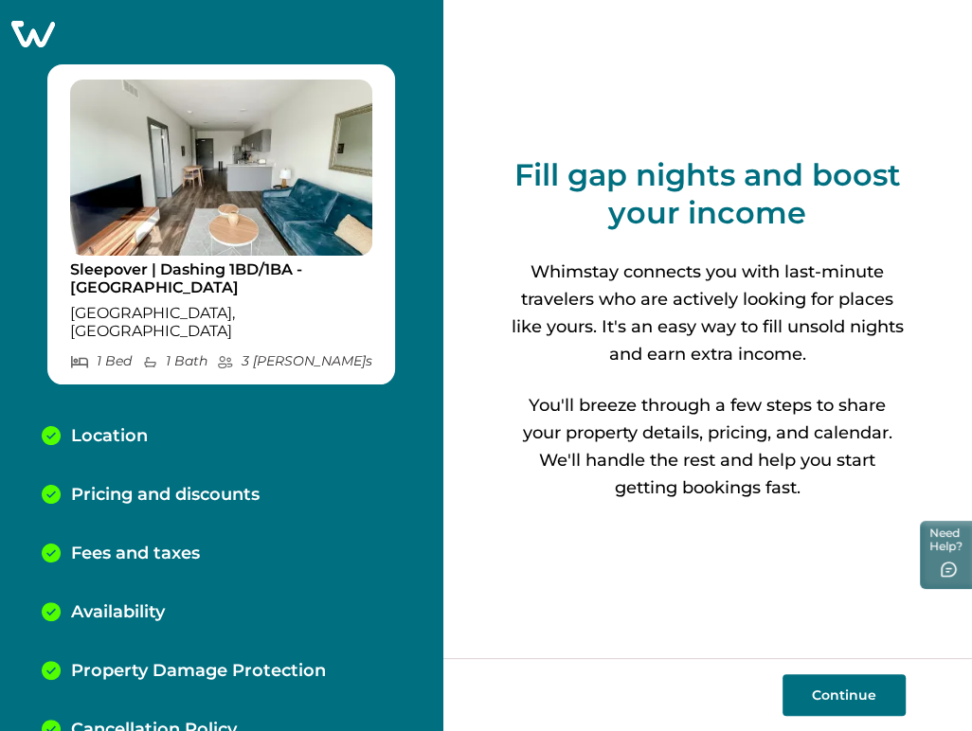
scroll to position [145, 0]
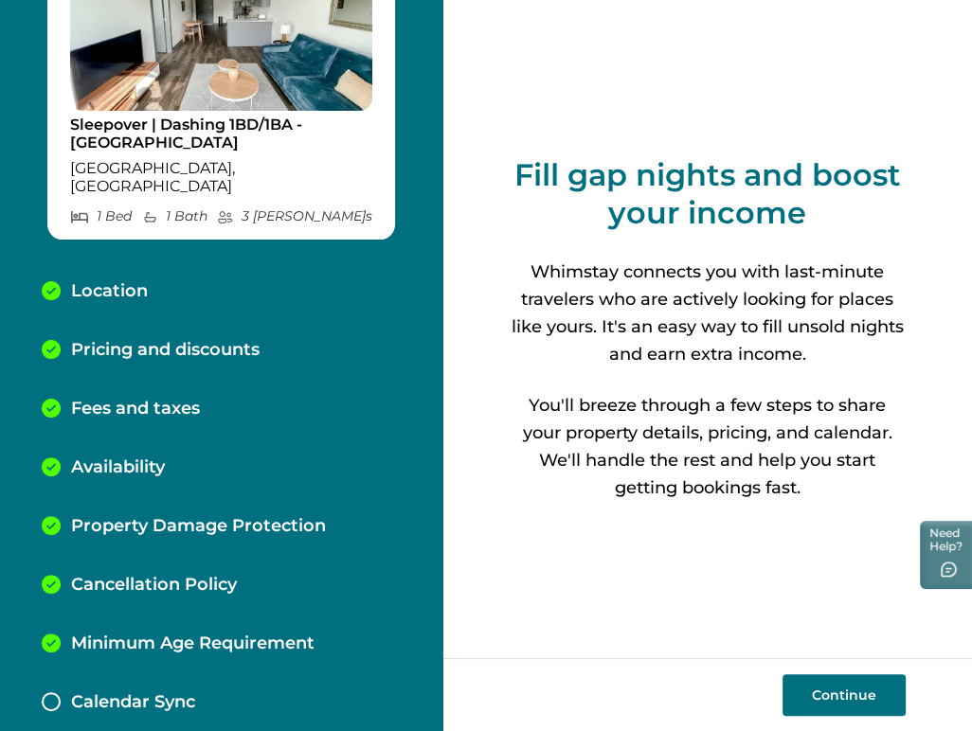
click at [84, 692] on p "Calendar Sync" at bounding box center [133, 702] width 124 height 21
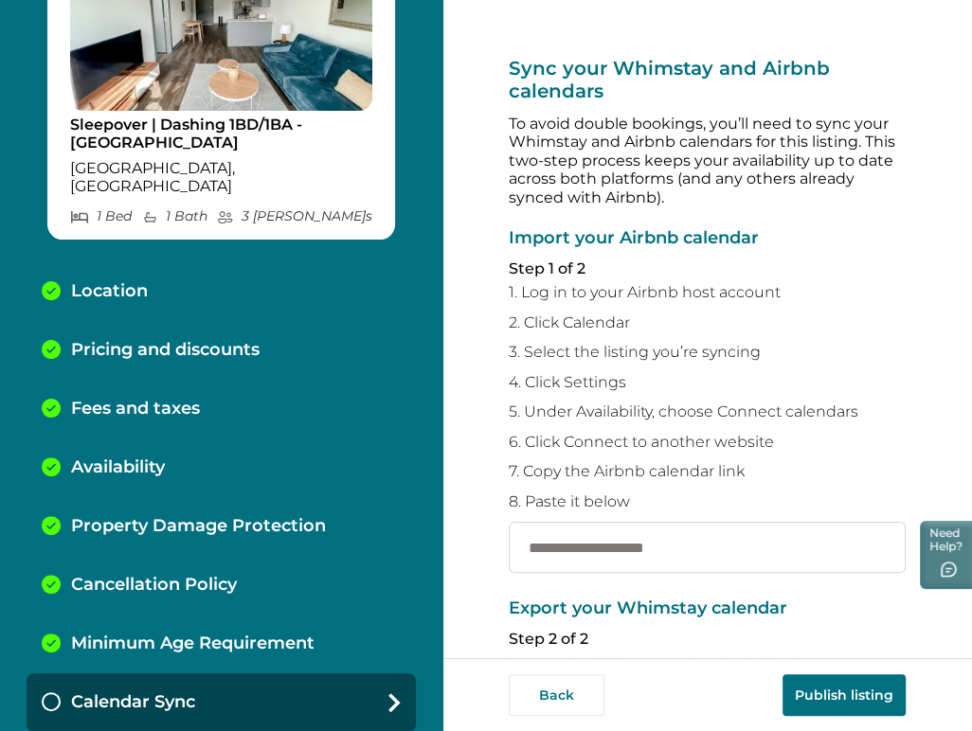
click at [630, 546] on input "text" at bounding box center [706, 547] width 397 height 51
paste input "**********"
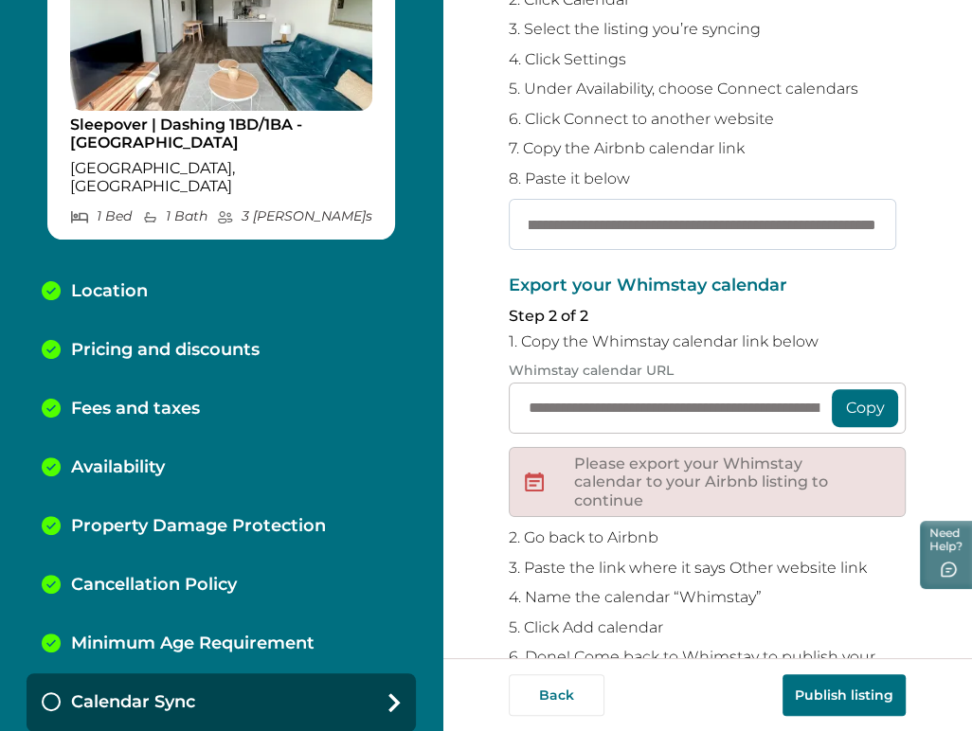
scroll to position [386, 0]
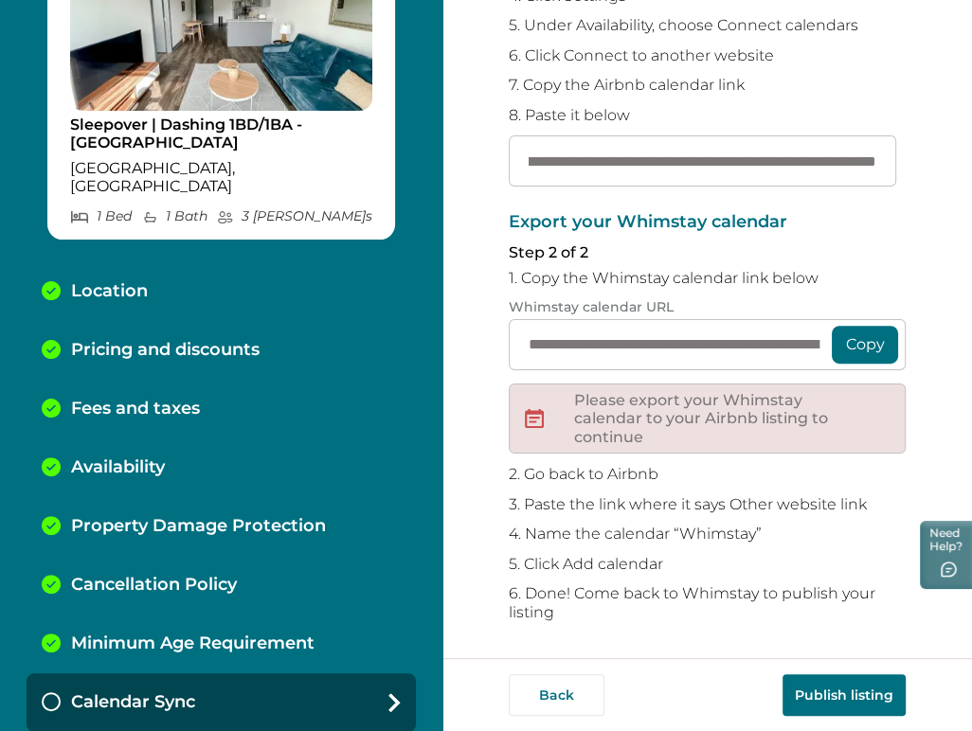
type input "**********"
click at [852, 705] on button "Publish listing" at bounding box center [843, 695] width 123 height 42
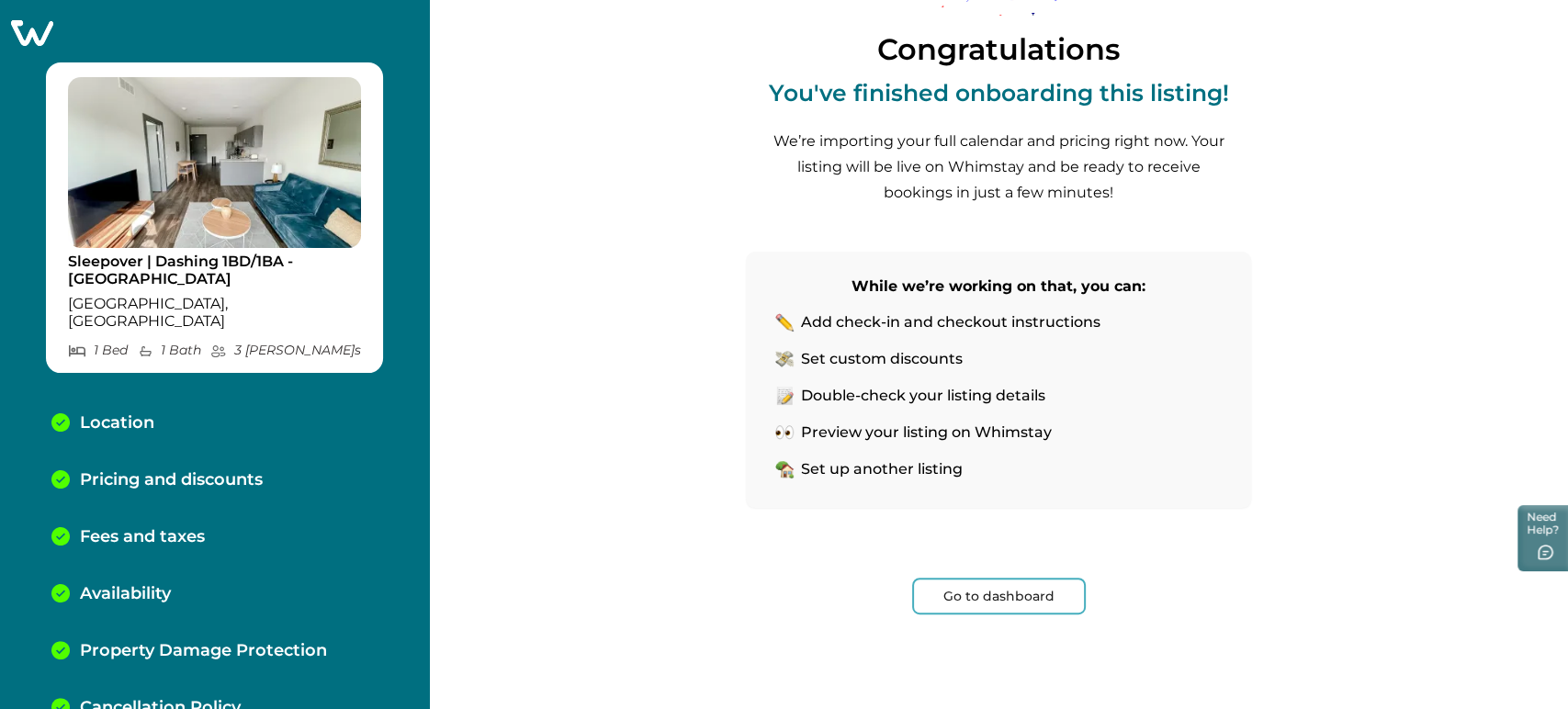
click at [37, 44] on icon at bounding box center [31, 32] width 45 height 28
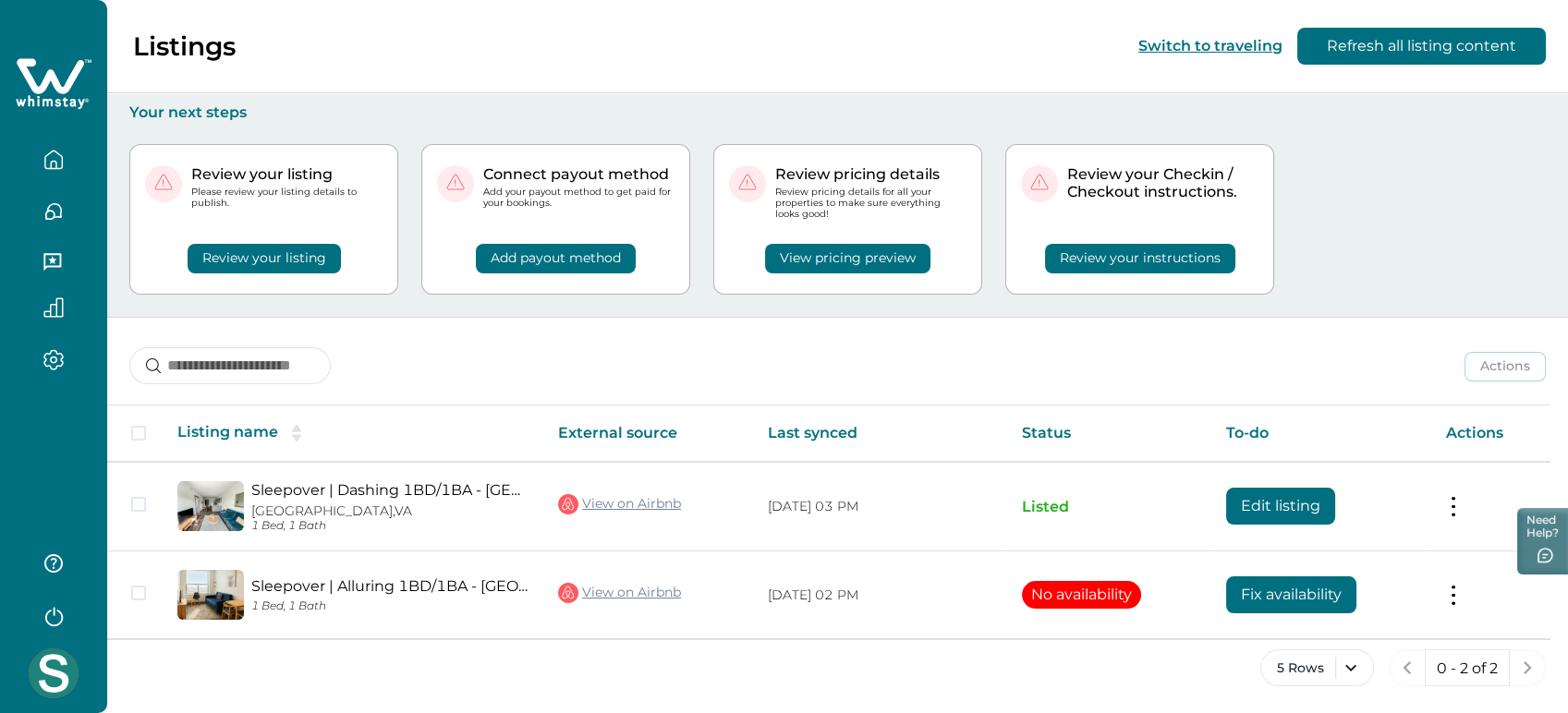
click at [70, 629] on button "button" at bounding box center [54, 615] width 74 height 37
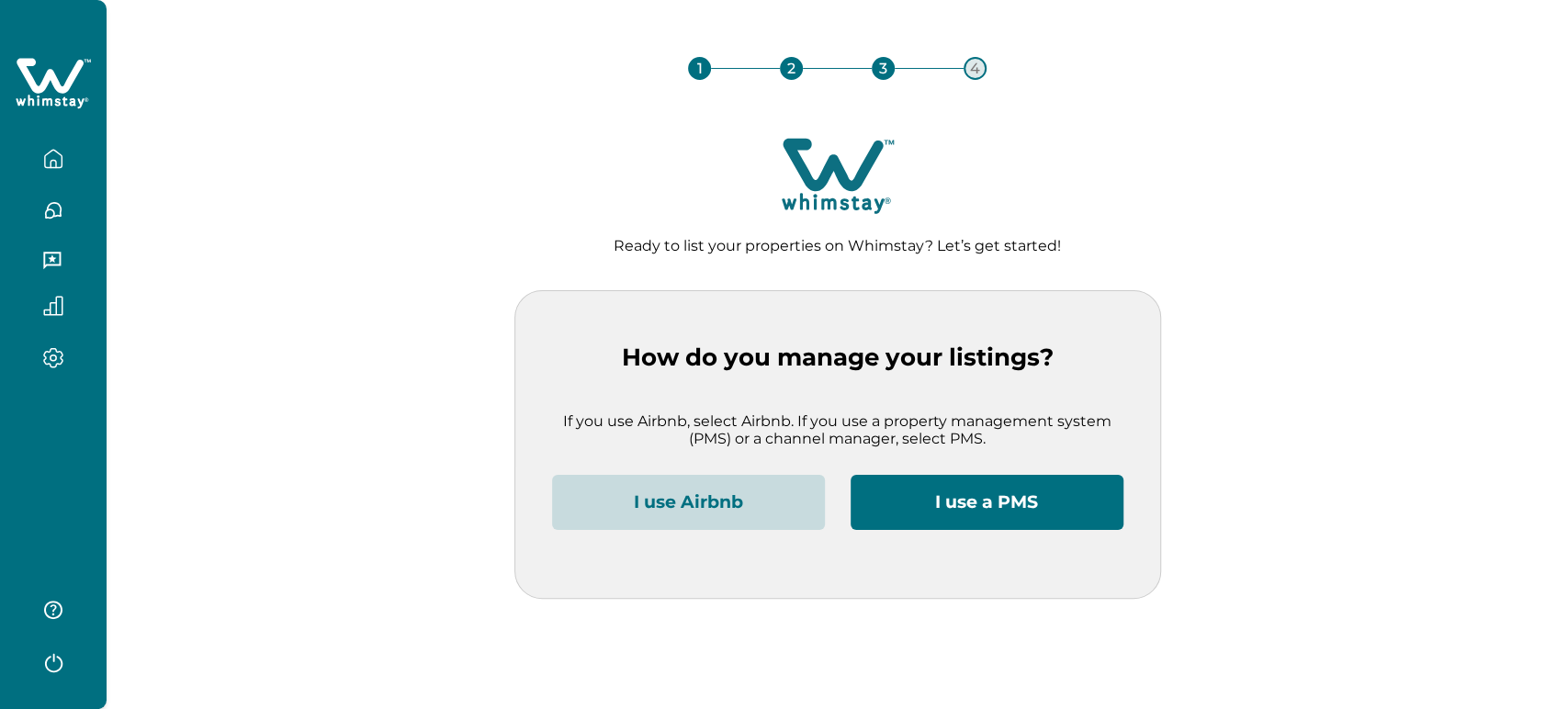
click at [49, 661] on icon "button" at bounding box center [53, 661] width 27 height 27
click at [470, 537] on div "1 2 3 4 Ready to list your properties on Whimstay? Let’s get started! How do yo…" at bounding box center [837, 313] width 1403 height 569
click at [633, 499] on button "I use Airbnb" at bounding box center [688, 502] width 273 height 55
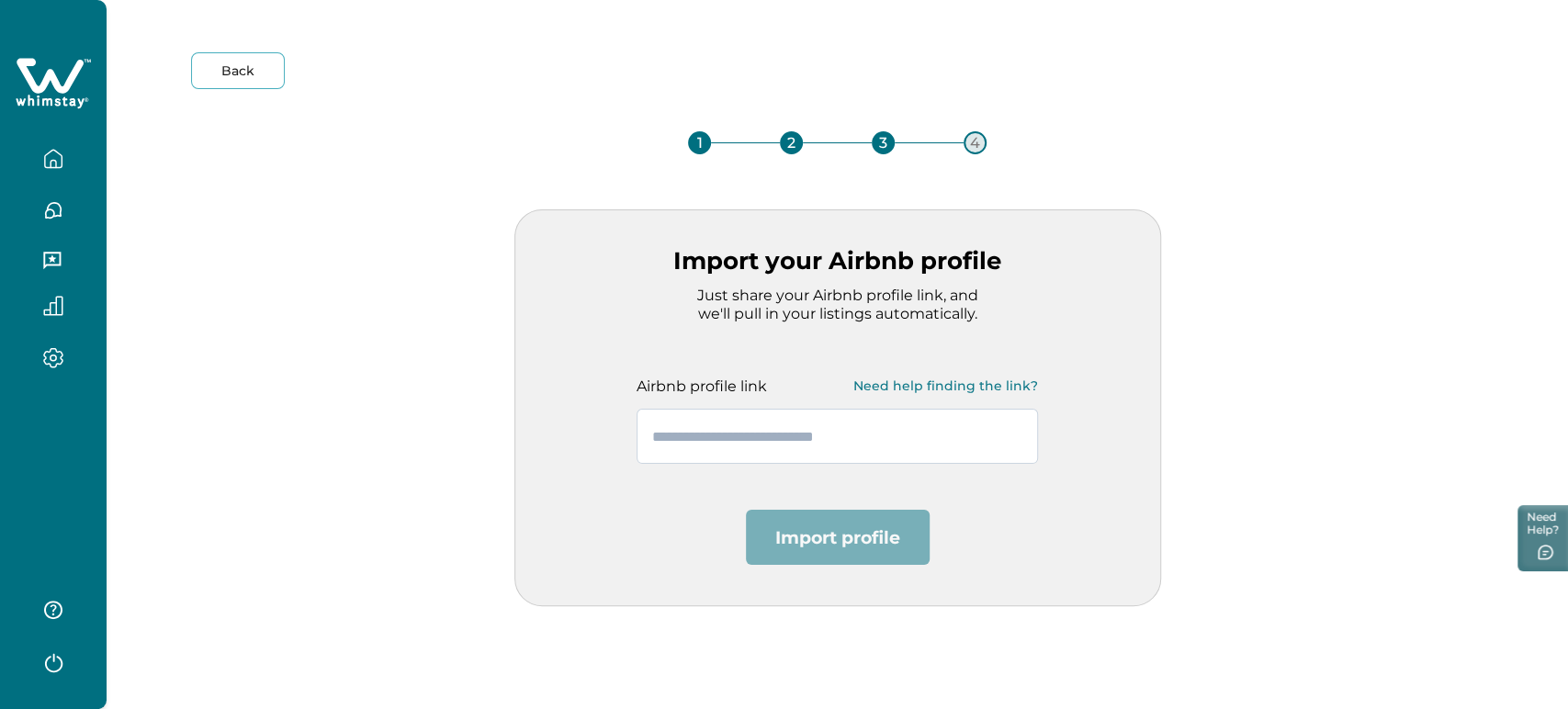
click at [766, 410] on input "text" at bounding box center [837, 435] width 402 height 55
paste input "**********"
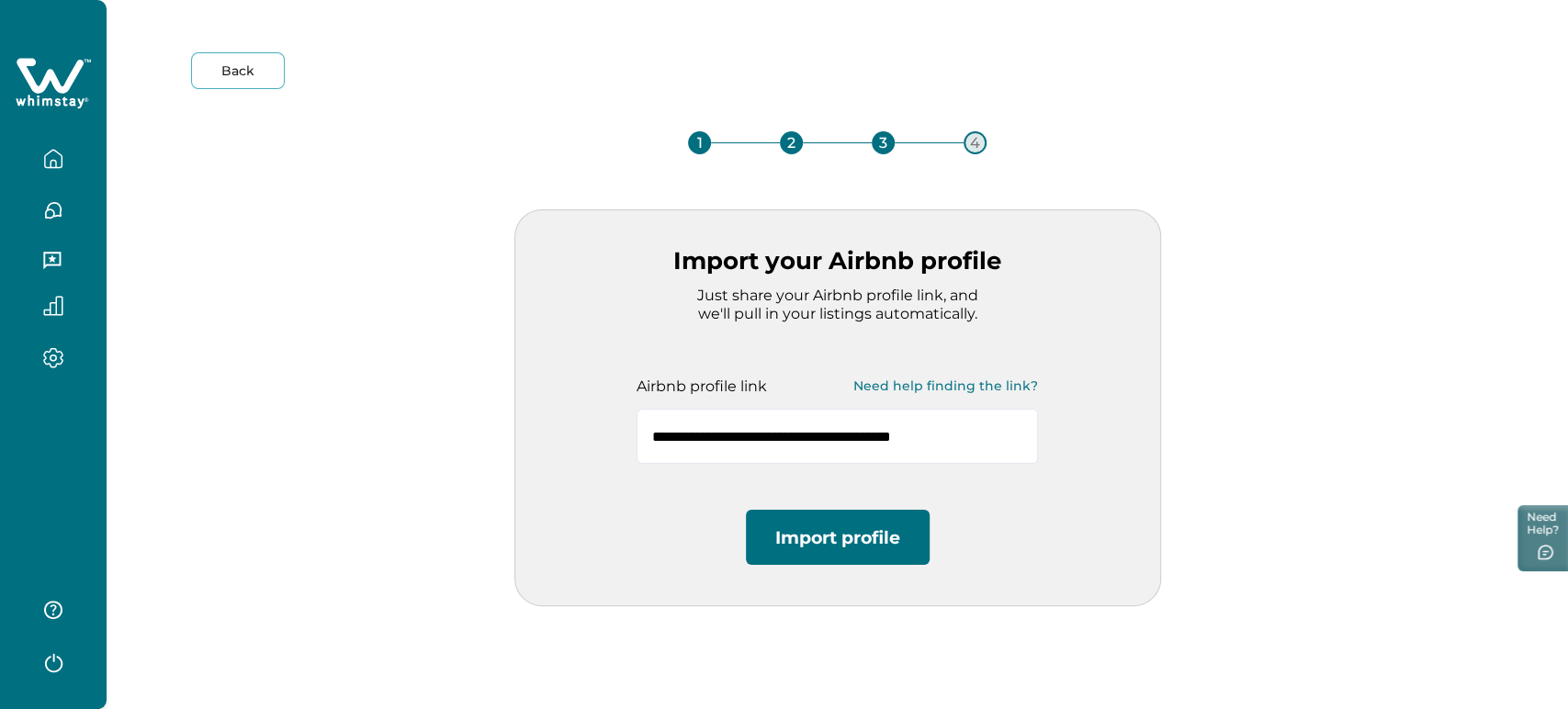
type input "**********"
click at [801, 514] on button "Import profile" at bounding box center [837, 537] width 183 height 55
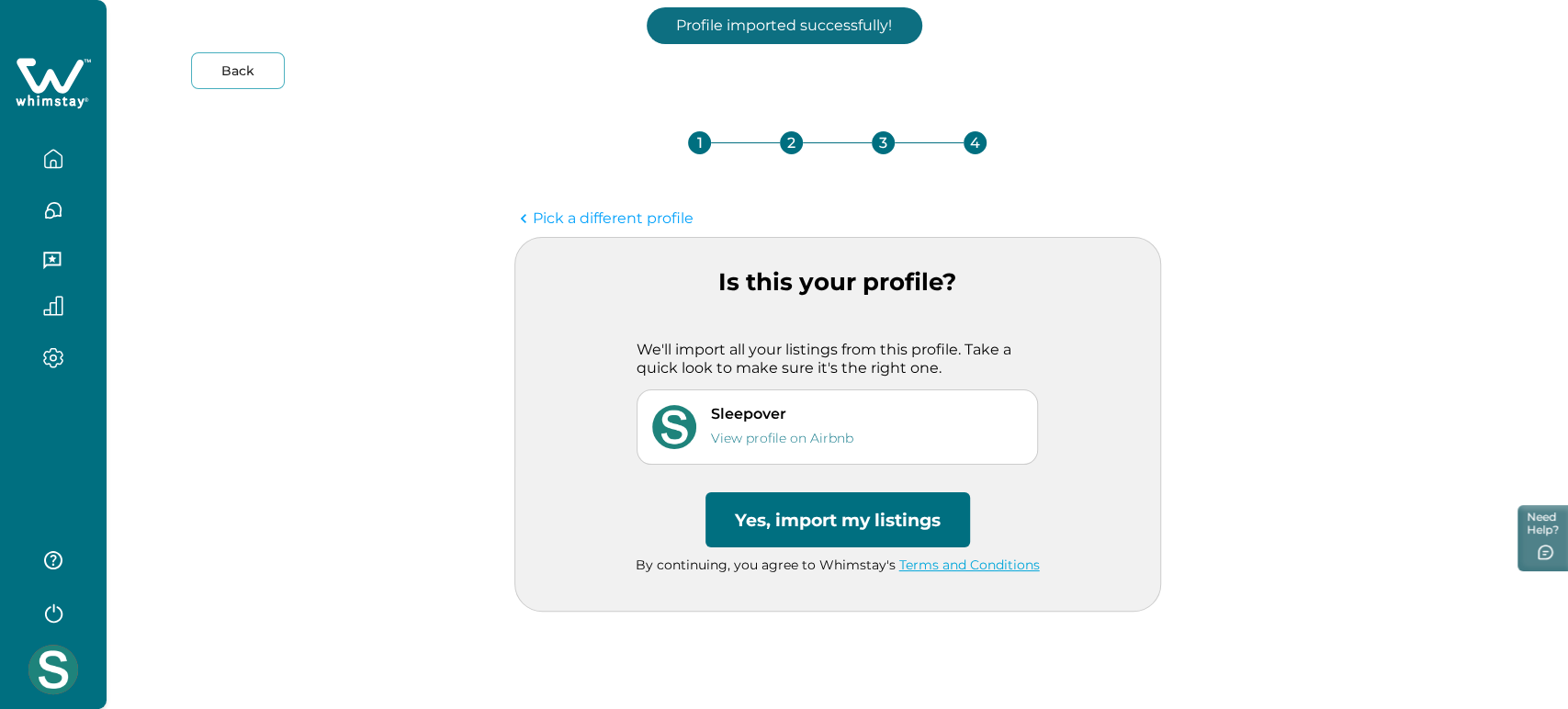
click at [793, 504] on button "Yes, import my listings" at bounding box center [837, 520] width 265 height 55
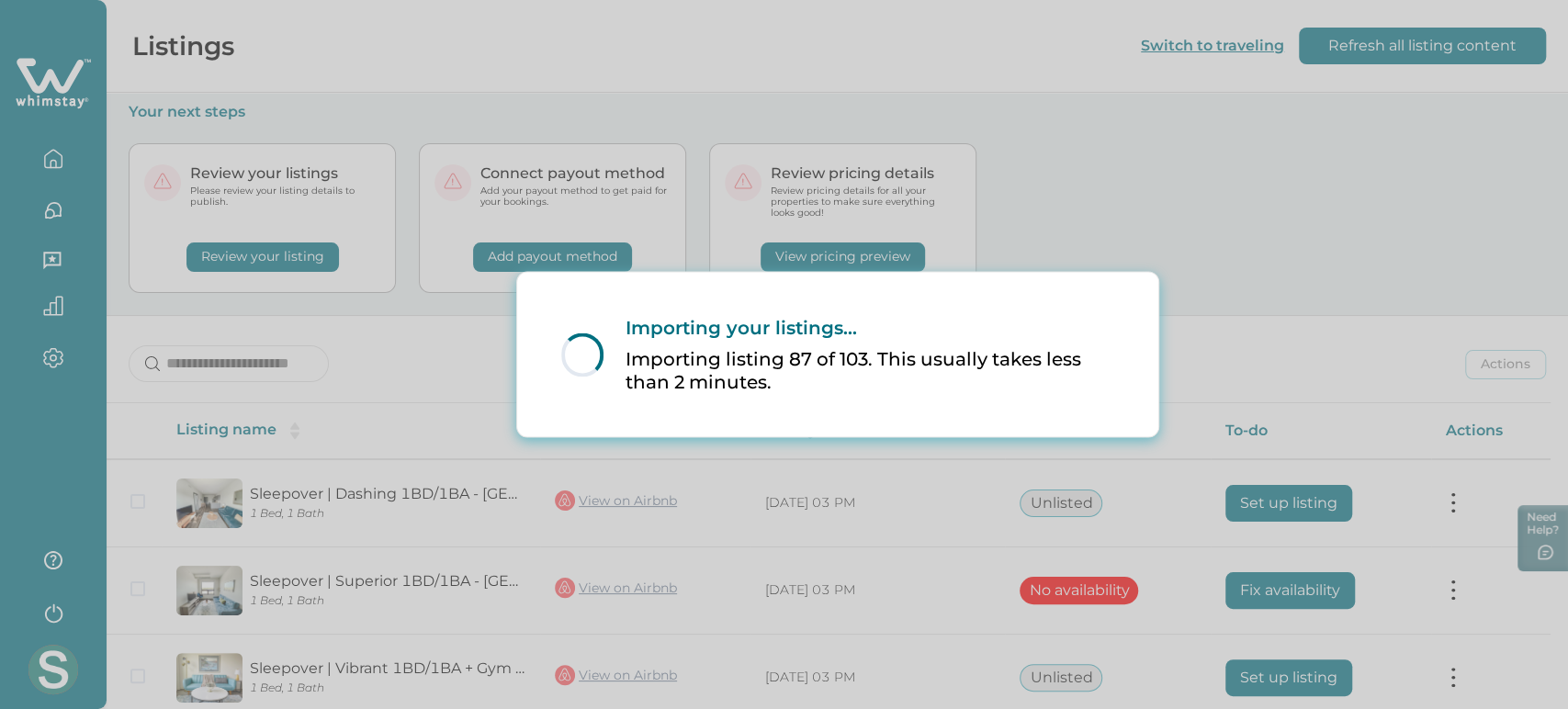
click at [693, 17] on div "Loading... Importing your listings... Importing listing 87 of 103. This usually…" at bounding box center [784, 354] width 1568 height 709
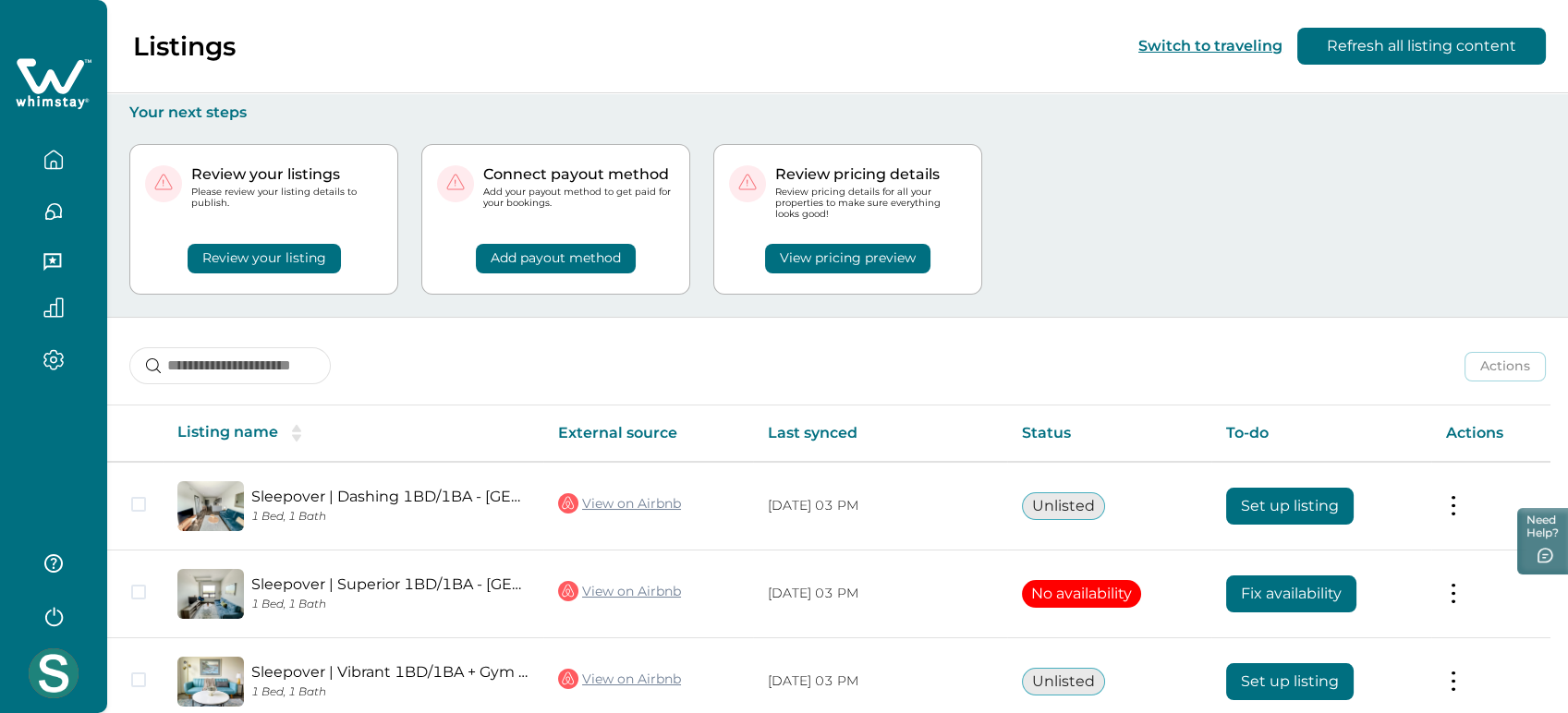
scroll to position [262, 0]
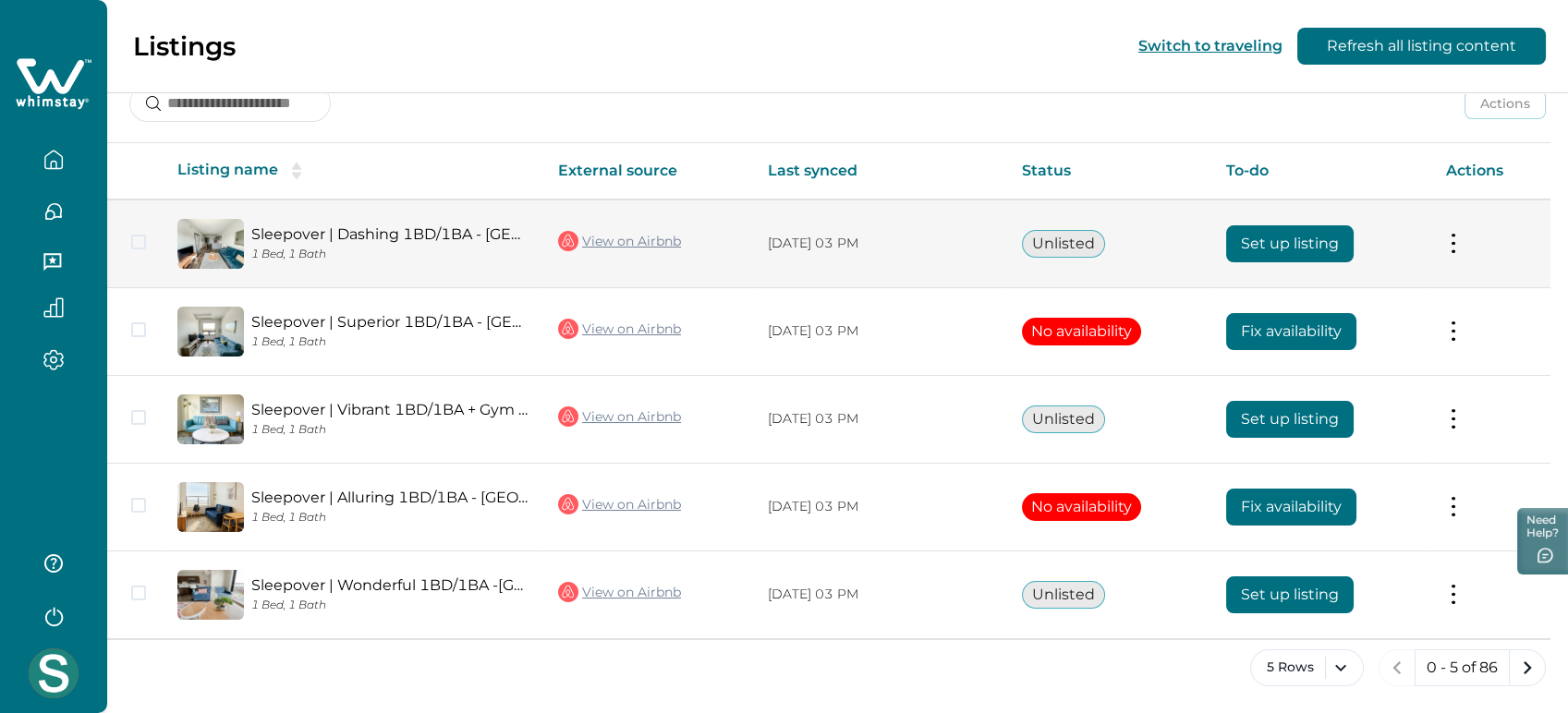
click at [1251, 250] on button "Set up listing" at bounding box center [1290, 244] width 128 height 37
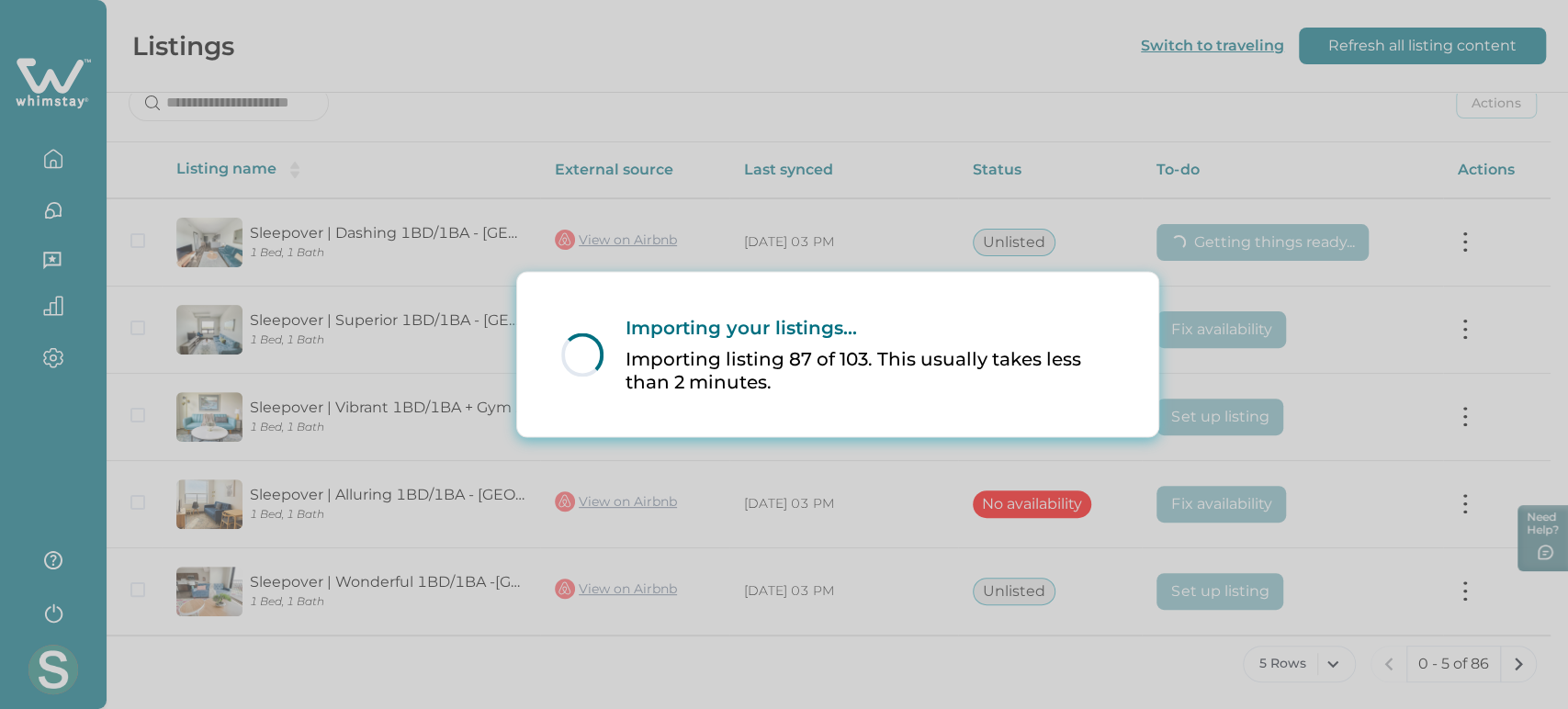
click at [1144, 153] on div "Loading... Importing your listings... Importing listing 87 of 103. This usually…" at bounding box center [784, 354] width 1568 height 709
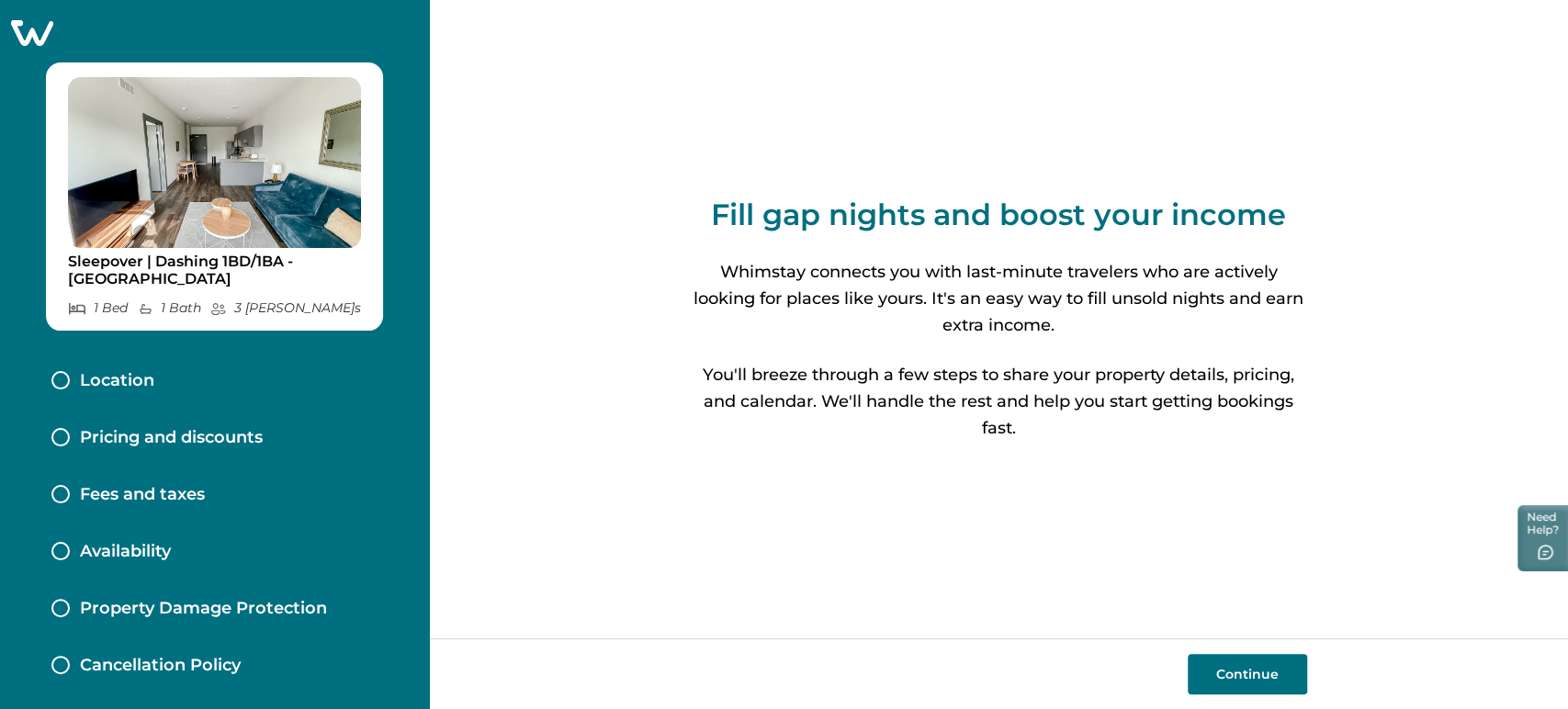
click at [50, 30] on icon at bounding box center [31, 32] width 45 height 28
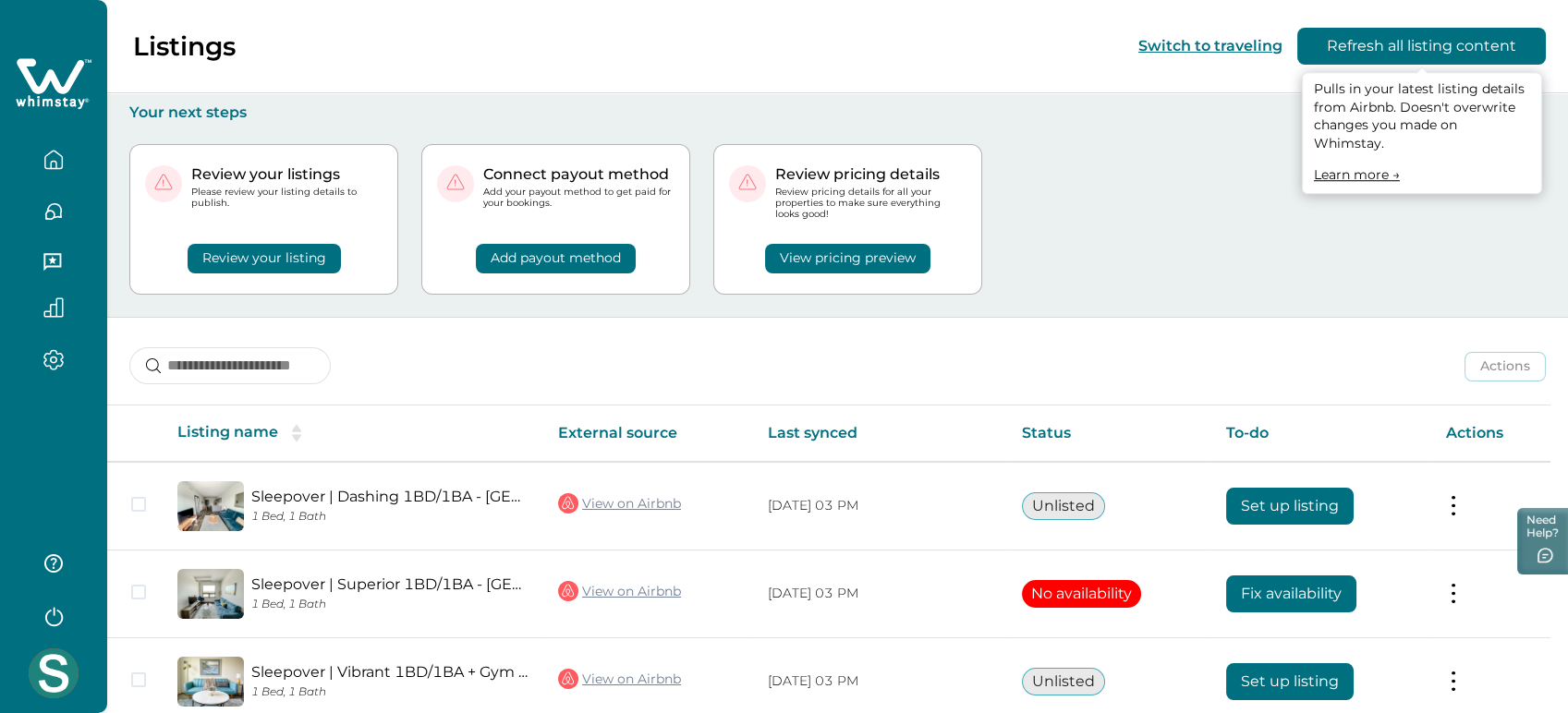
click at [1402, 46] on button "Refresh all listing content" at bounding box center [1421, 46] width 249 height 37
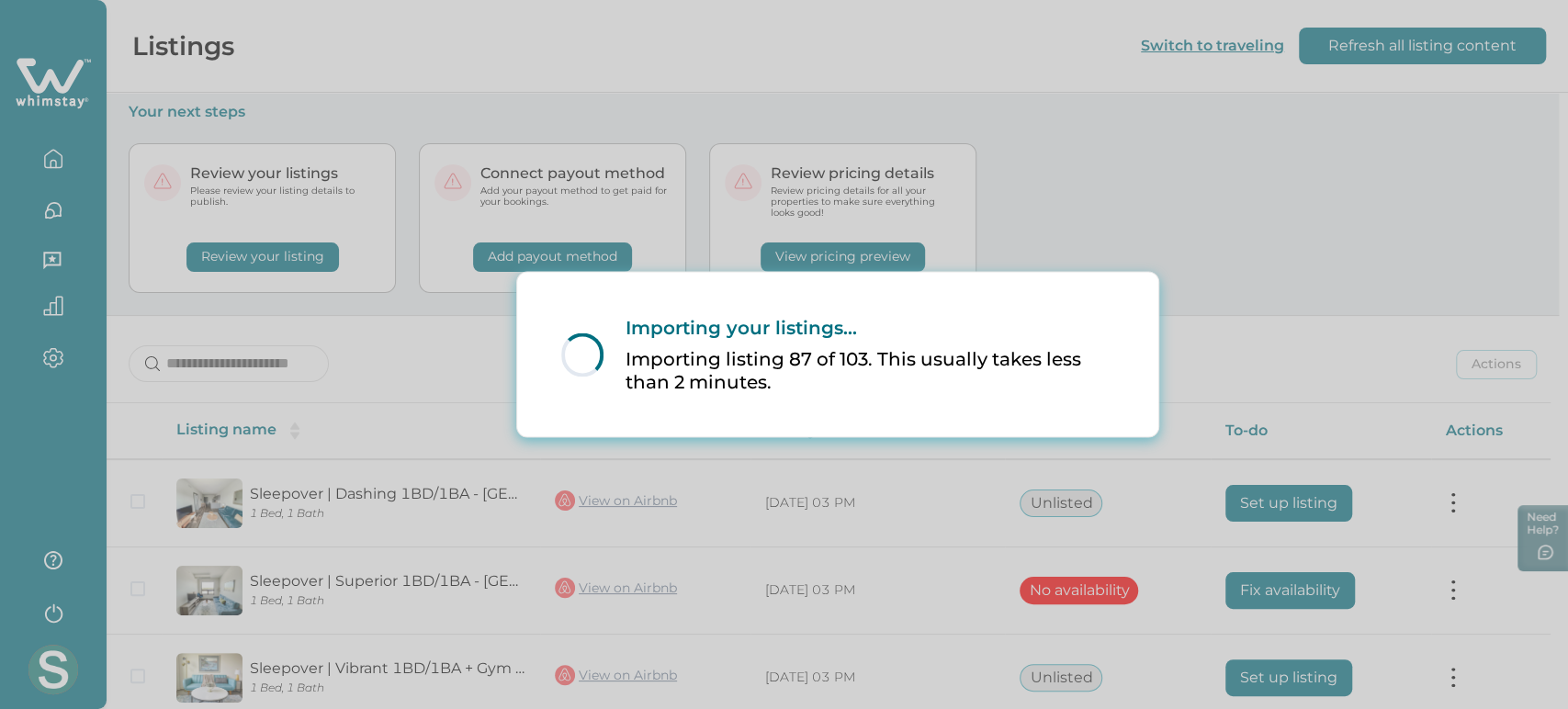
click at [36, 663] on div "Loading... Importing your listings... Importing listing 87 of 103. This usually…" at bounding box center [784, 354] width 1568 height 709
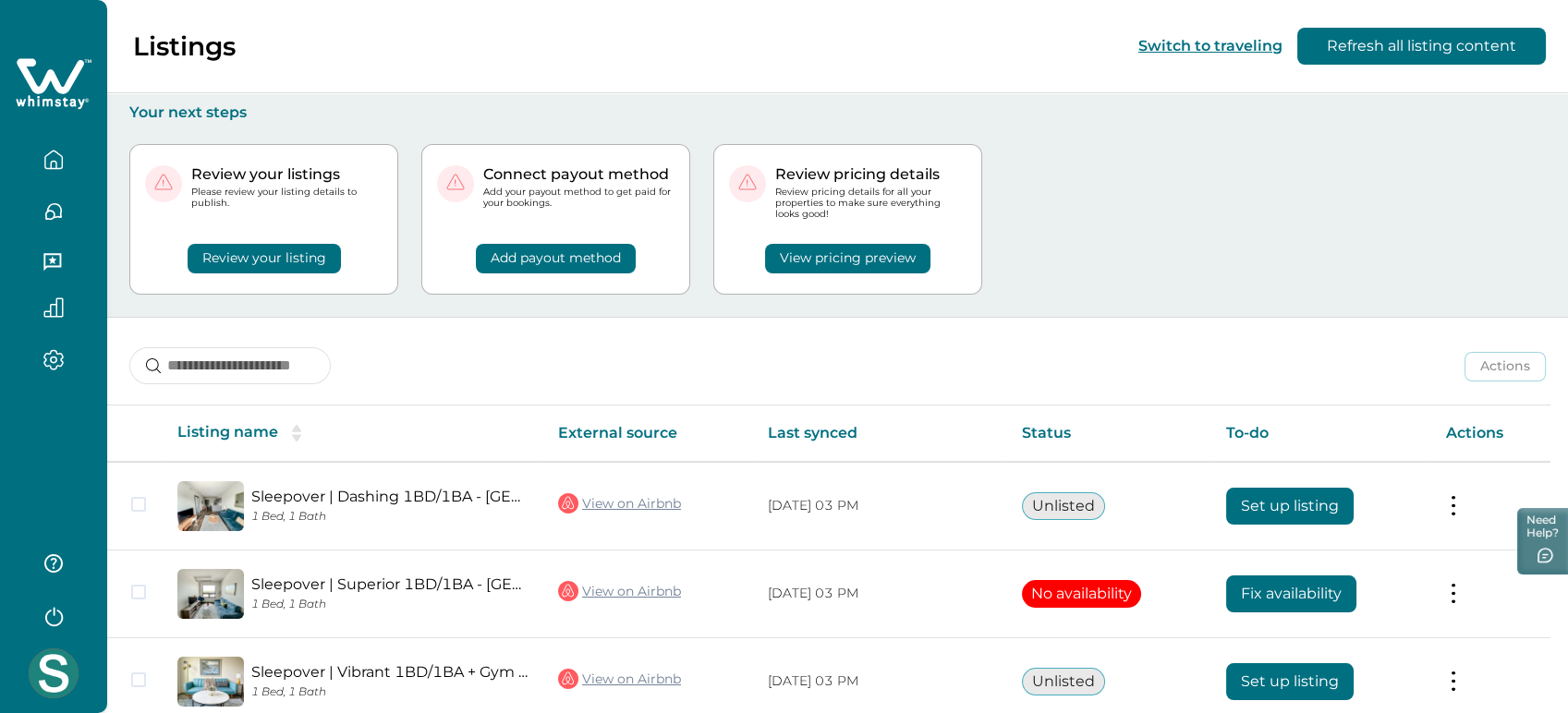
click at [36, 667] on img at bounding box center [53, 673] width 50 height 50
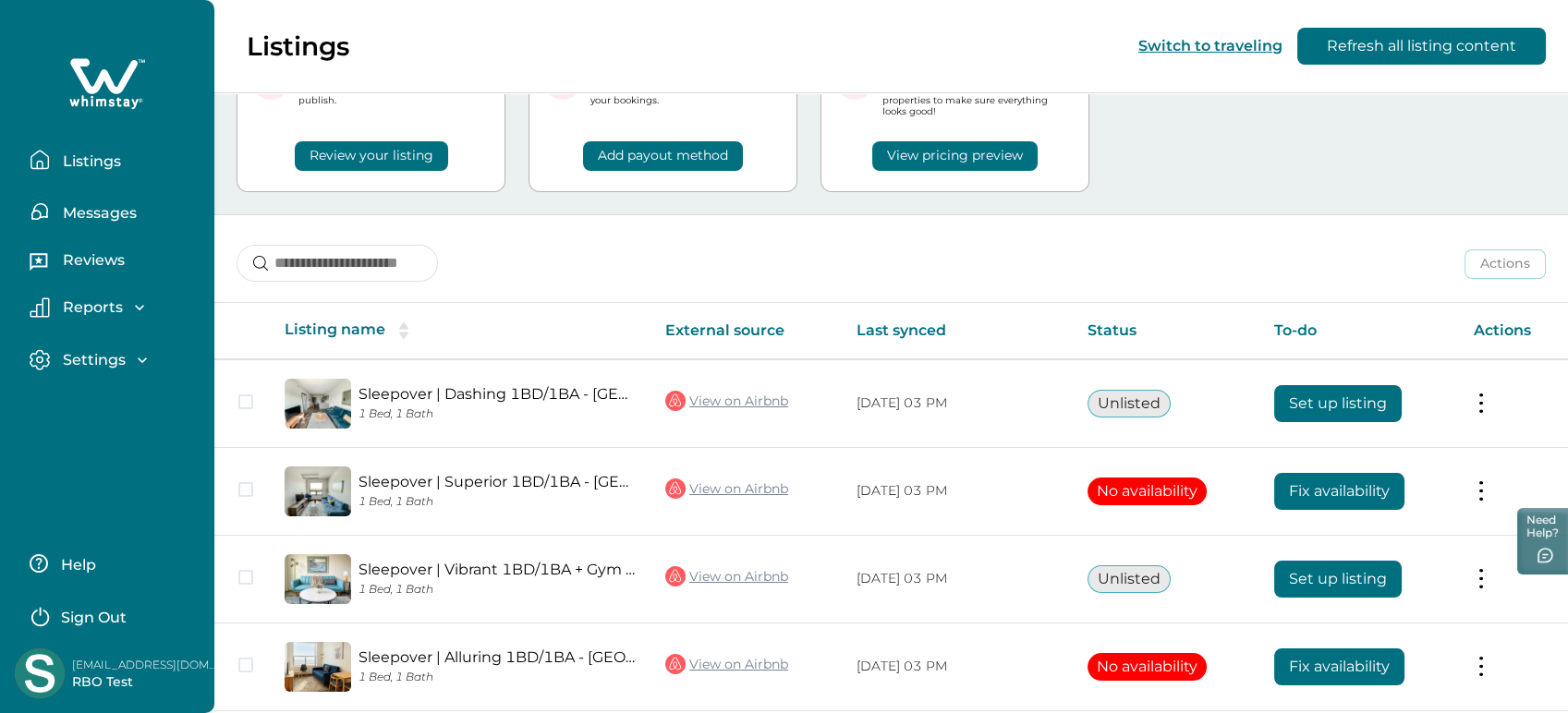
scroll to position [101, 0]
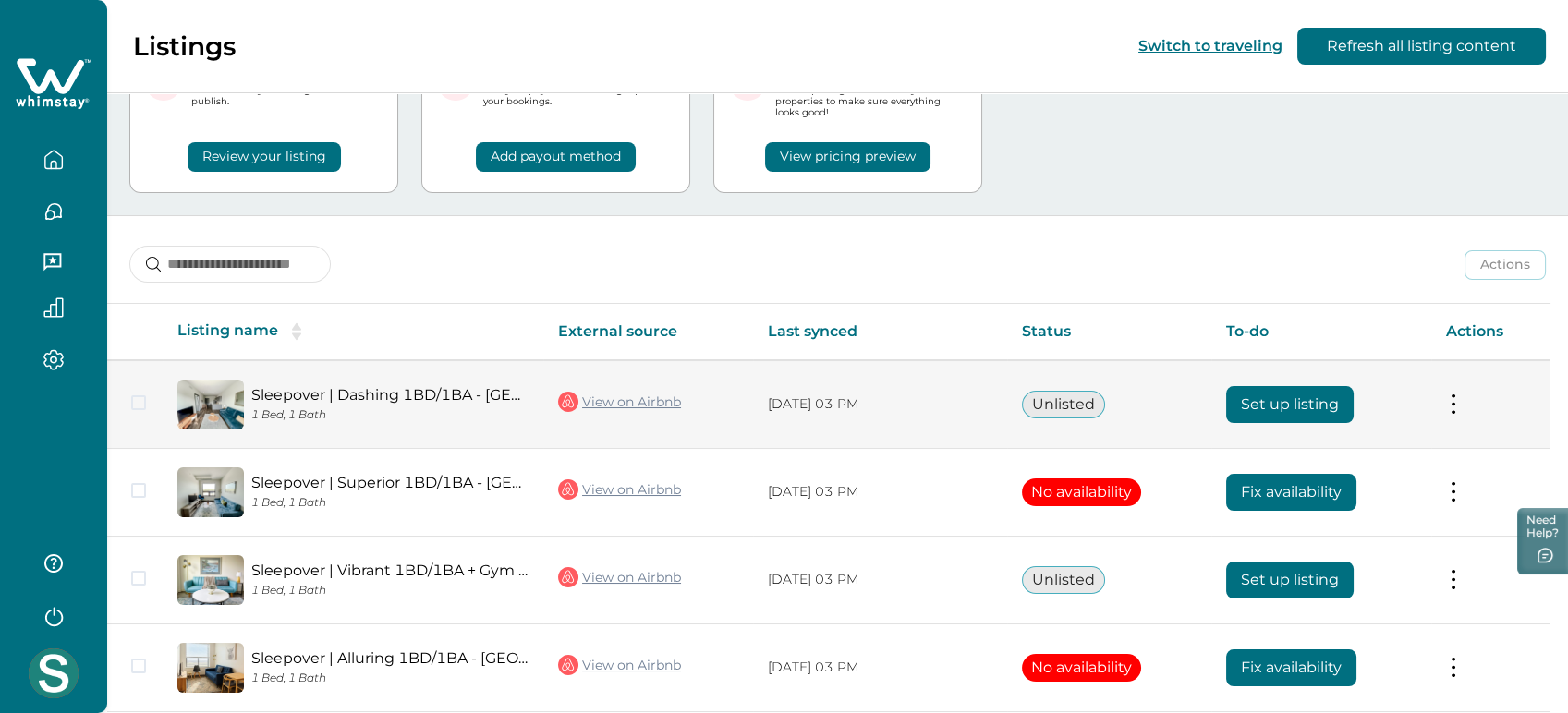
click at [753, 392] on td "View on Airbnb" at bounding box center [648, 404] width 210 height 89
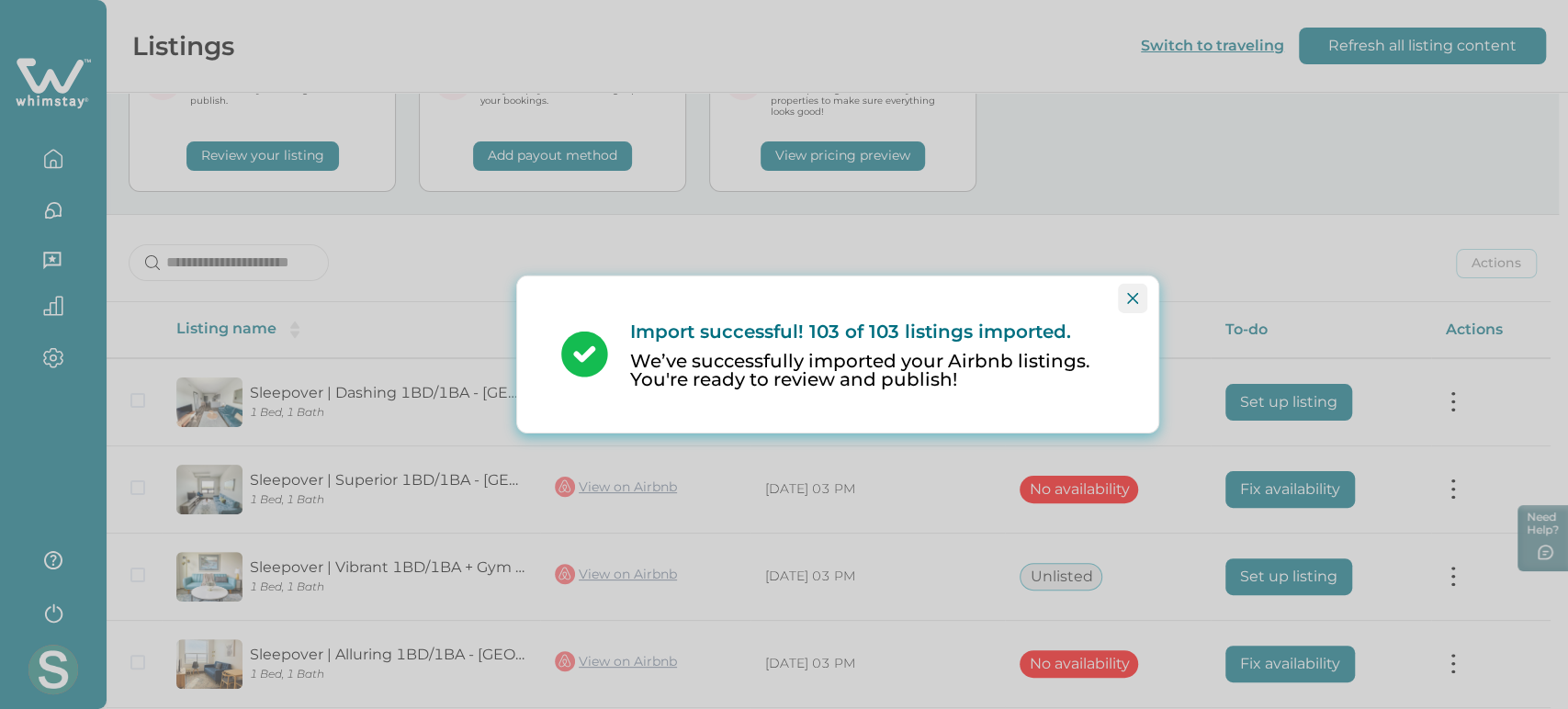
click at [1123, 306] on button "Close" at bounding box center [1132, 299] width 29 height 29
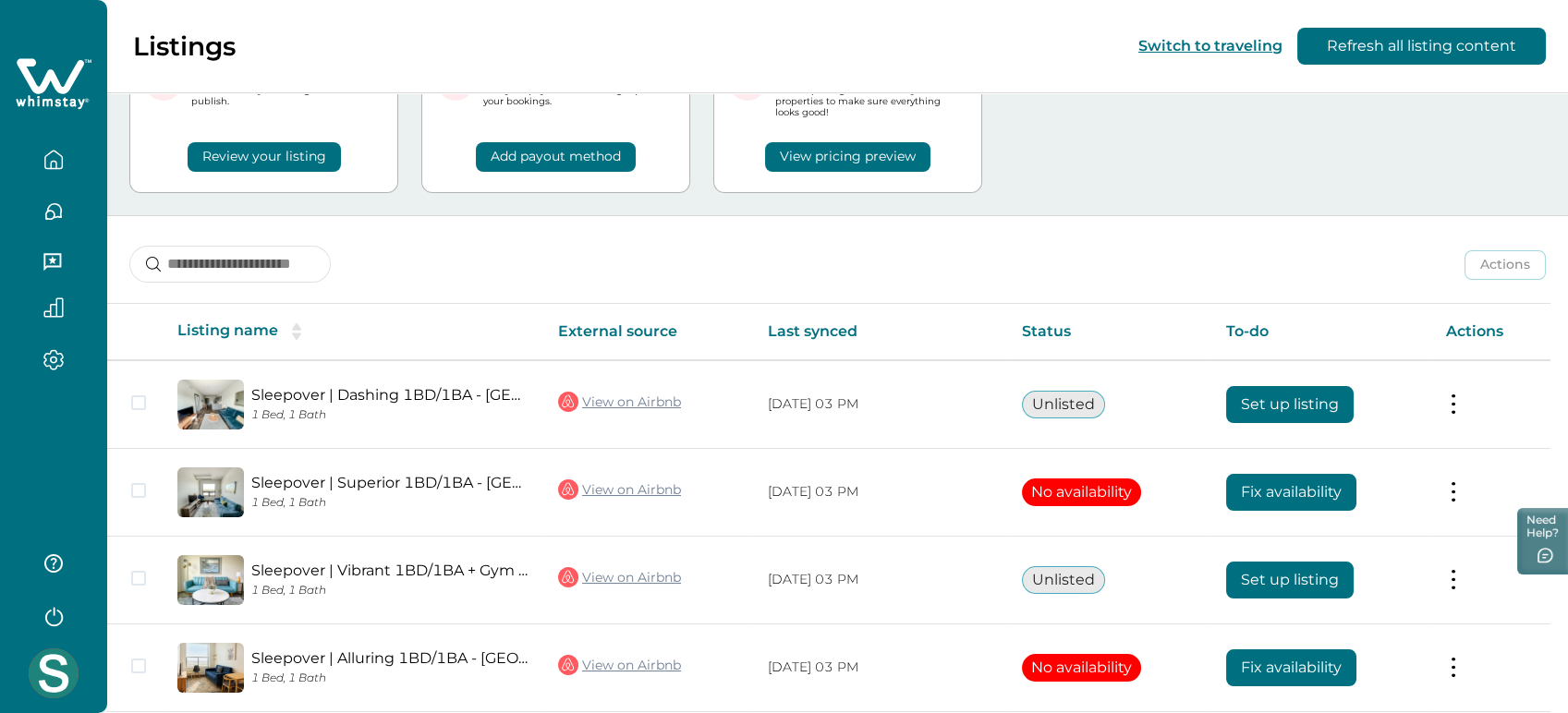
click at [45, 686] on img at bounding box center [53, 673] width 50 height 50
